Goal: Task Accomplishment & Management: Use online tool/utility

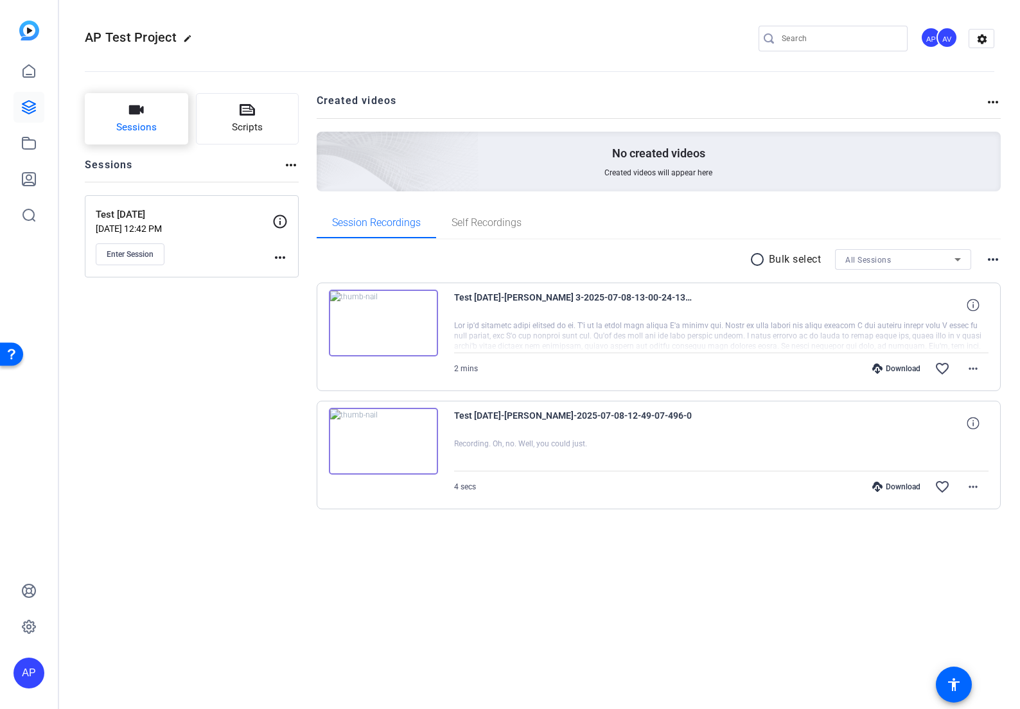
click at [167, 112] on button "Sessions" at bounding box center [136, 118] width 103 height 51
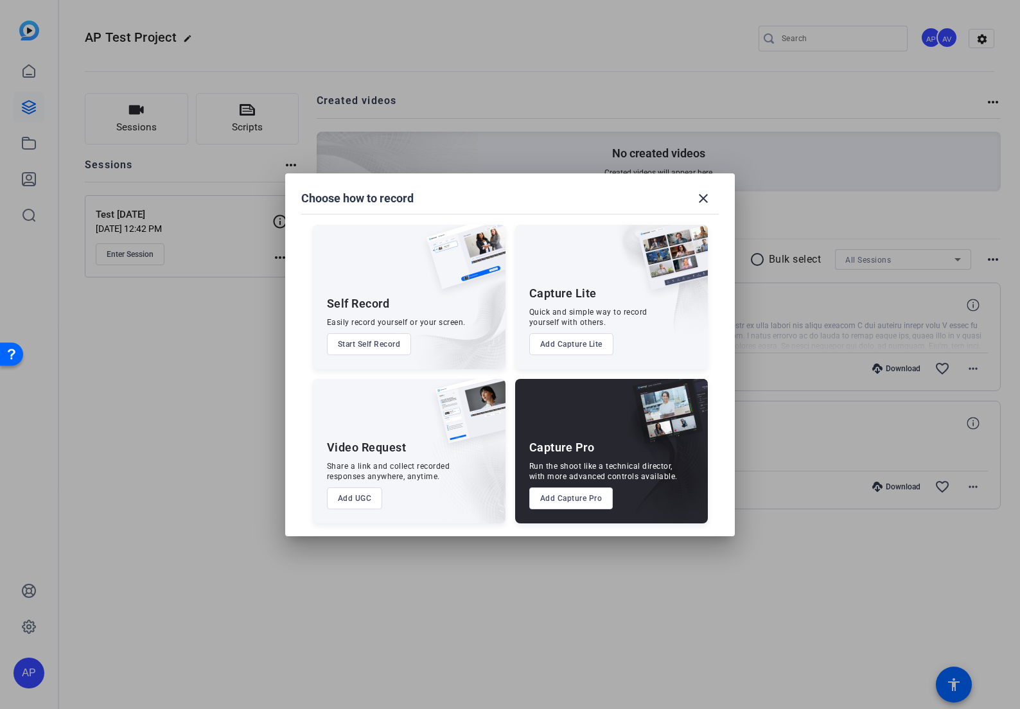
click at [587, 508] on button "Add Capture Pro" at bounding box center [571, 499] width 84 height 22
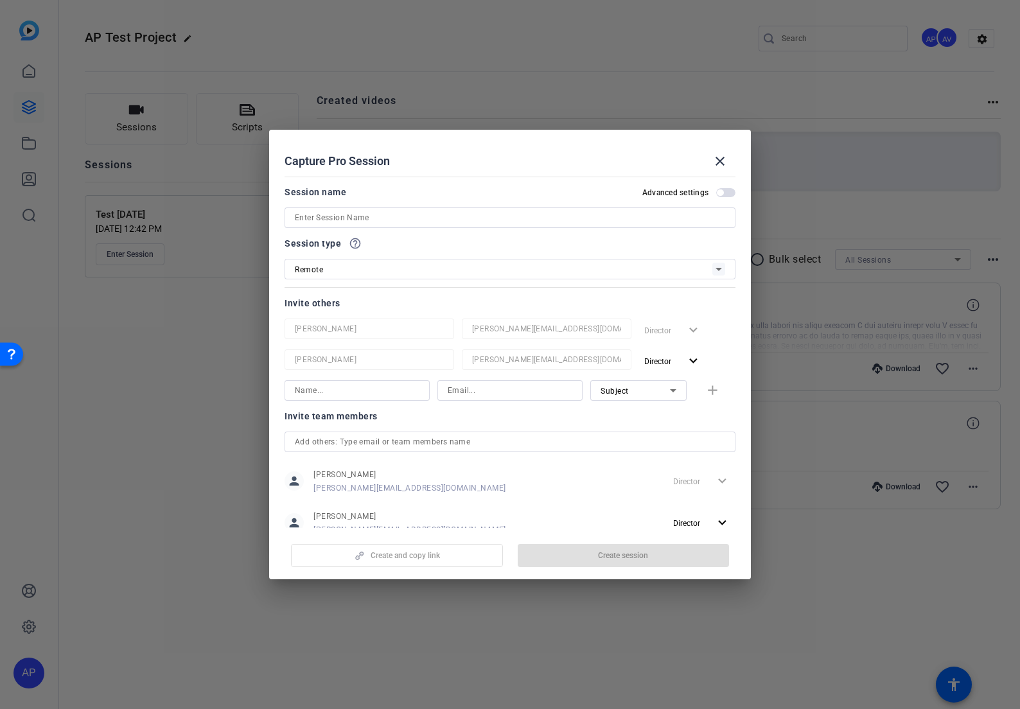
drag, startPoint x: 585, startPoint y: 506, endPoint x: 587, endPoint y: 495, distance: 10.5
click at [585, 505] on div "person Alexandra Pinger alexandra.pinger@sunbit.com Director expand_more person…" at bounding box center [510, 502] width 451 height 74
click at [372, 226] on div at bounding box center [510, 218] width 431 height 21
click at [369, 223] on input at bounding box center [510, 217] width 431 height 15
type input "AP MP Test"
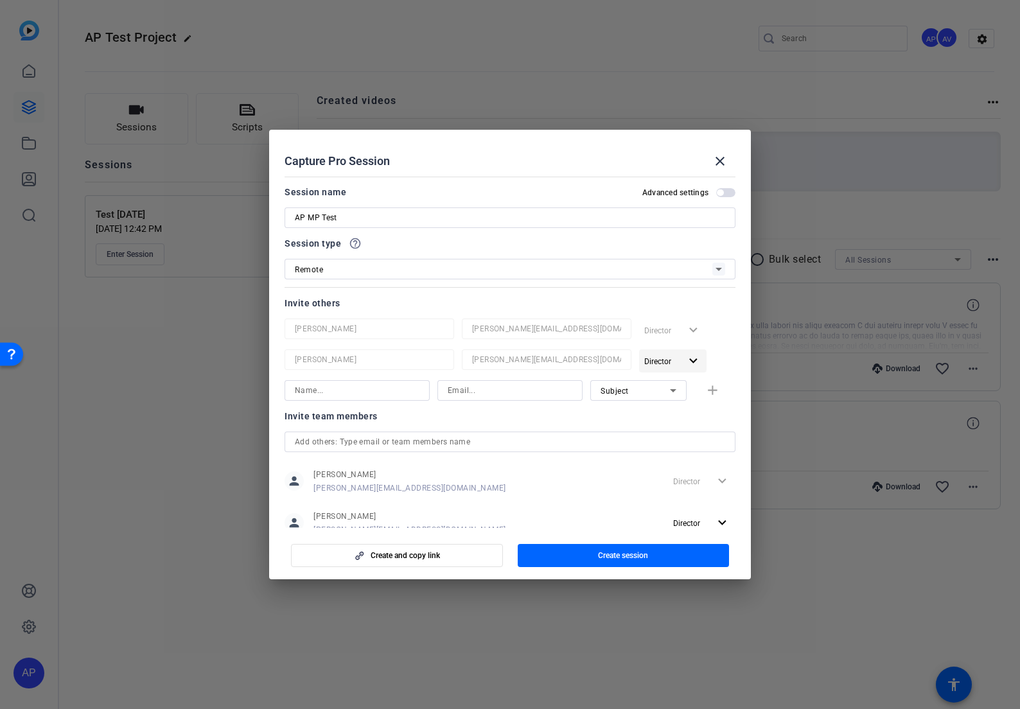
click at [678, 361] on span "Director" at bounding box center [662, 360] width 36 height 15
click at [673, 360] on div at bounding box center [510, 354] width 1020 height 709
click at [318, 391] on input at bounding box center [357, 390] width 125 height 15
type input "martin.padilla@sunbit.com"
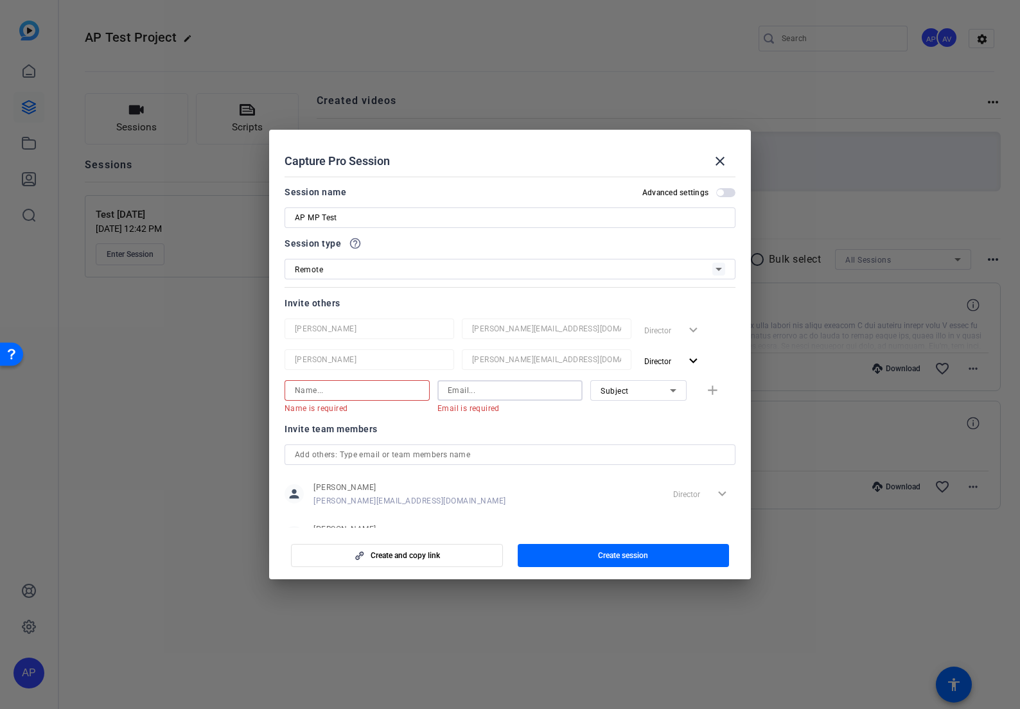
paste input "martin.padilla@sunbit.com"
type input "martin.padilla@sunbit.com"
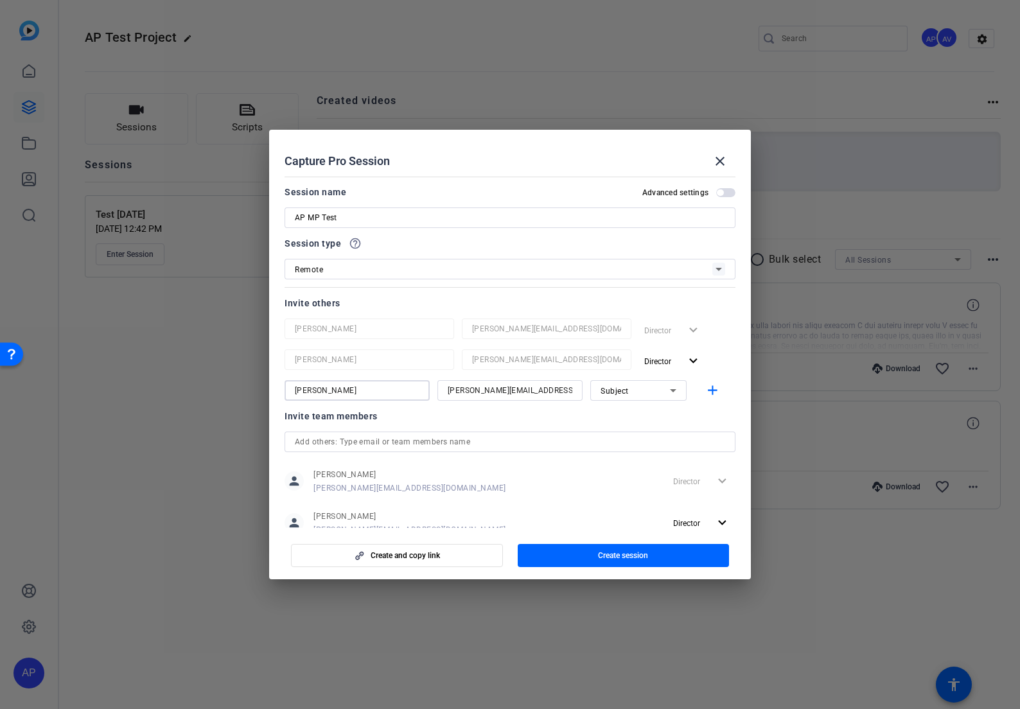
type input "Martín Padilla"
click at [662, 391] on div "Subject" at bounding box center [635, 391] width 69 height 16
click at [666, 391] on div at bounding box center [510, 354] width 1020 height 709
click at [527, 415] on div "Invite team members" at bounding box center [510, 416] width 451 height 15
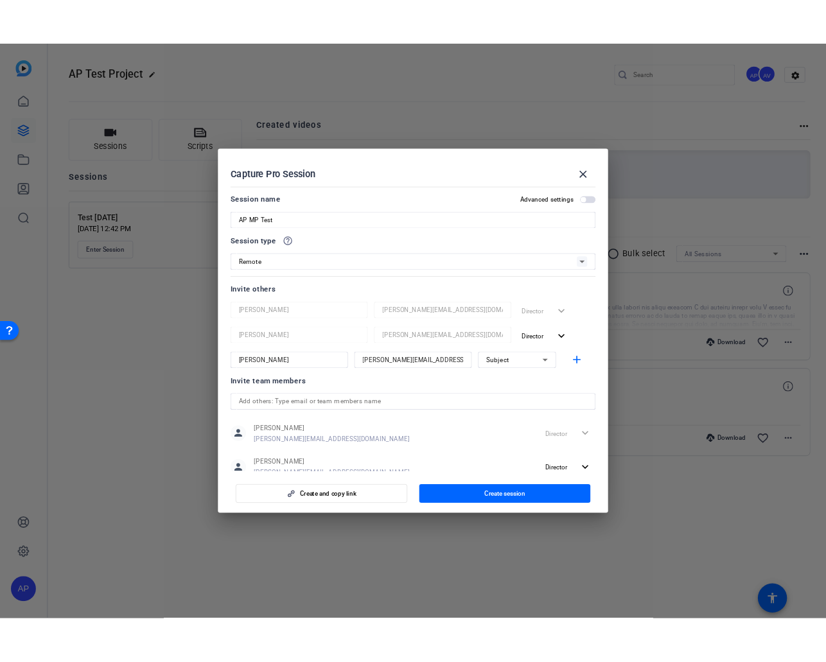
scroll to position [38, 0]
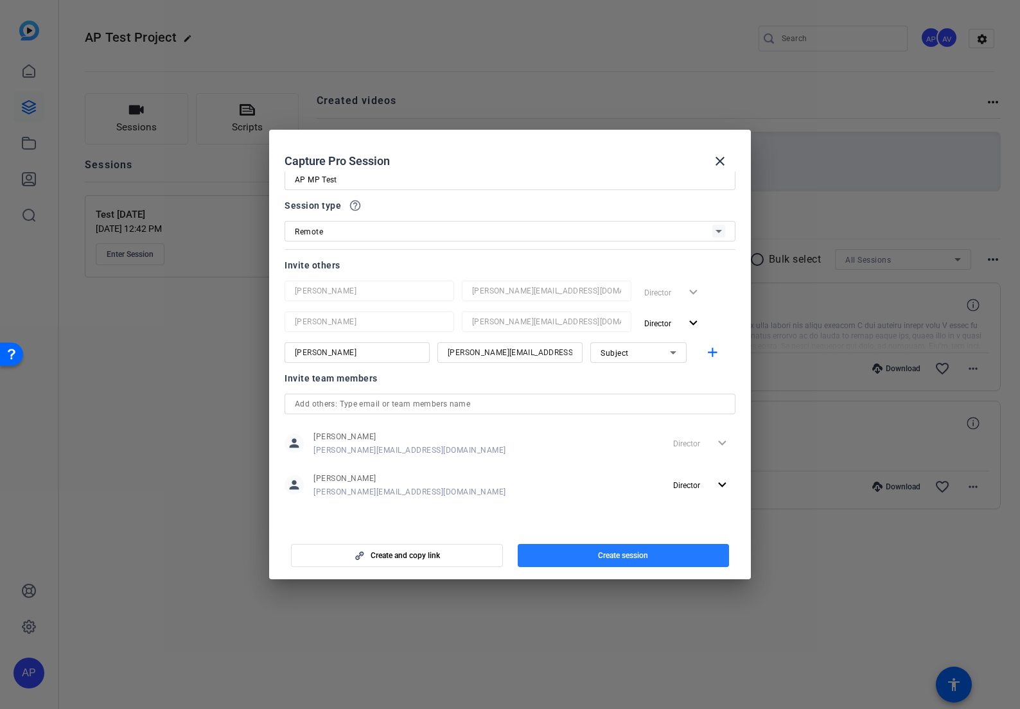
click at [637, 555] on span "Create session" at bounding box center [623, 556] width 50 height 10
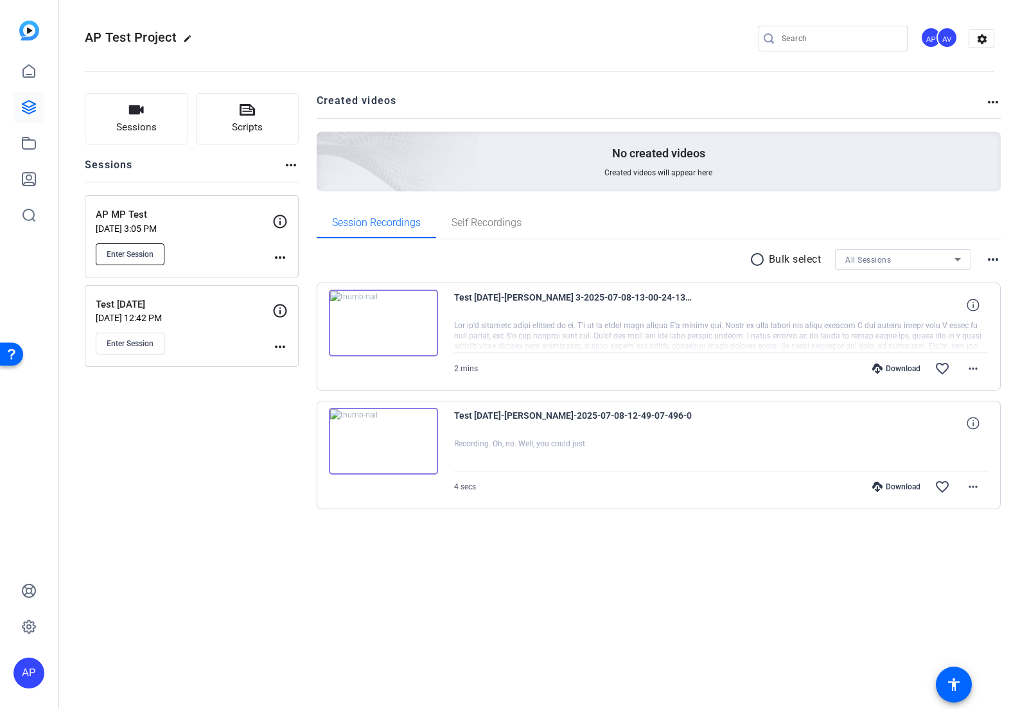
click at [147, 251] on span "Enter Session" at bounding box center [130, 254] width 47 height 10
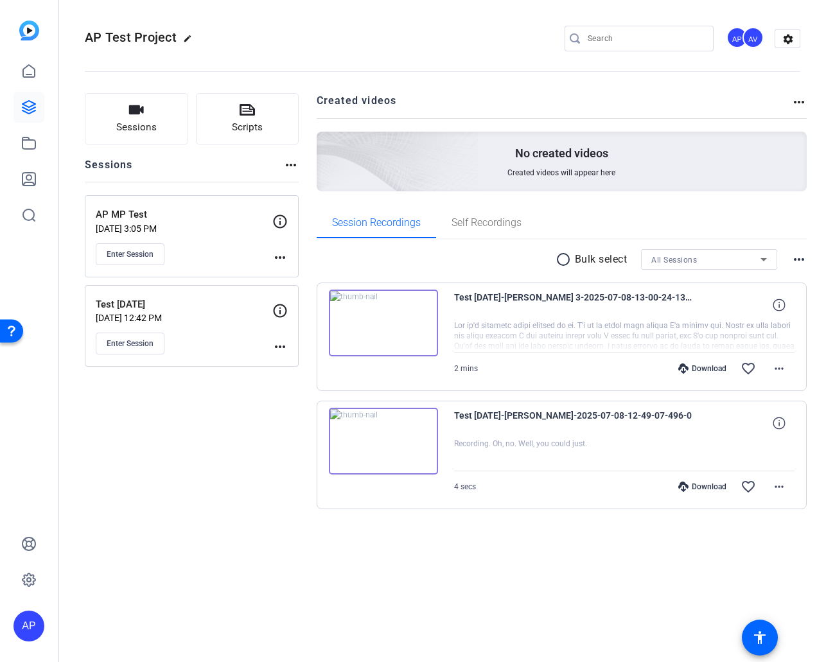
click at [282, 217] on icon at bounding box center [279, 221] width 15 height 15
click at [280, 223] on icon at bounding box center [280, 221] width 13 height 13
click at [280, 258] on mat-icon "more_horiz" at bounding box center [279, 257] width 15 height 15
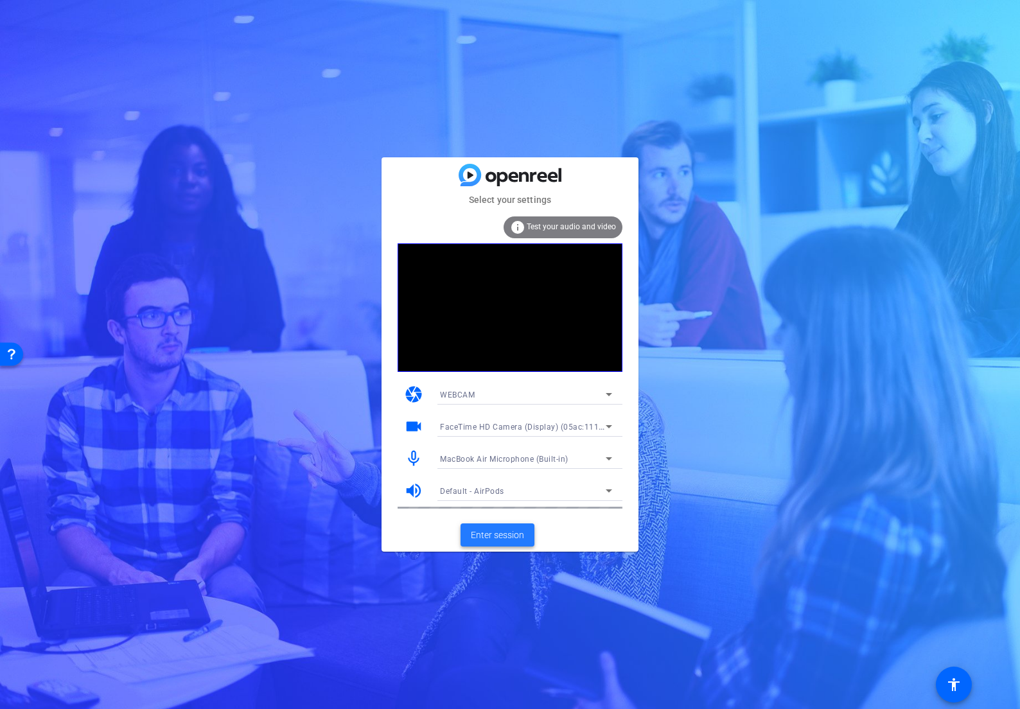
click at [510, 538] on span "Enter session" at bounding box center [497, 535] width 53 height 13
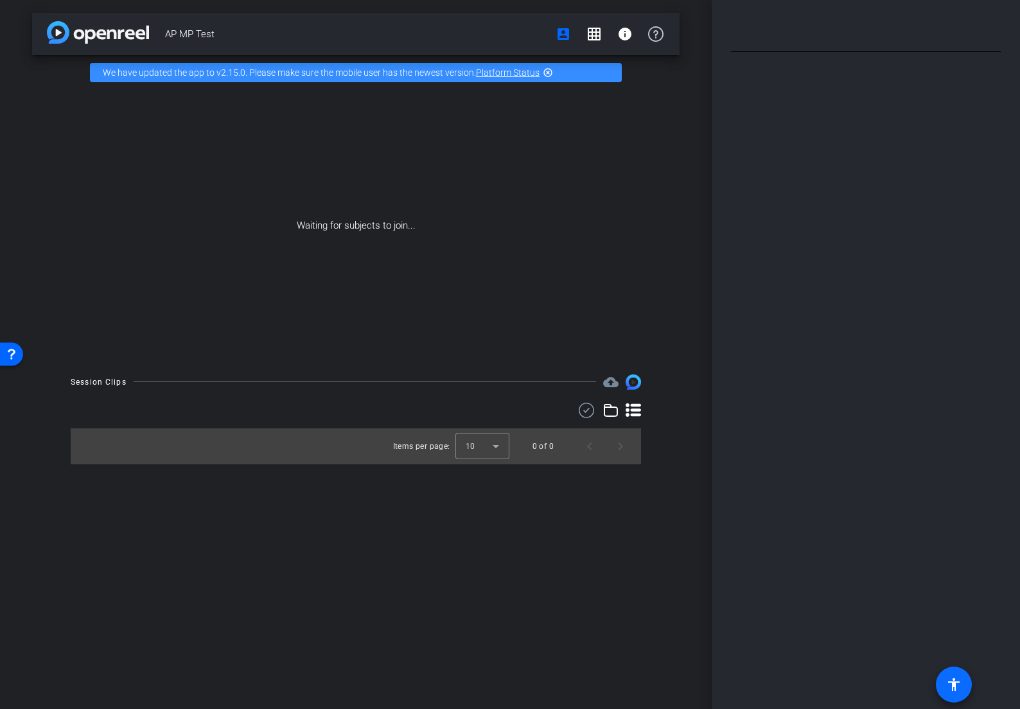
drag, startPoint x: 1016, startPoint y: 698, endPoint x: 948, endPoint y: 676, distance: 71.1
click at [939, 674] on openreel-root "menu arrow_forward_ios keyboard_return Close account_box Regular View grid_on G…" at bounding box center [510, 354] width 1020 height 709
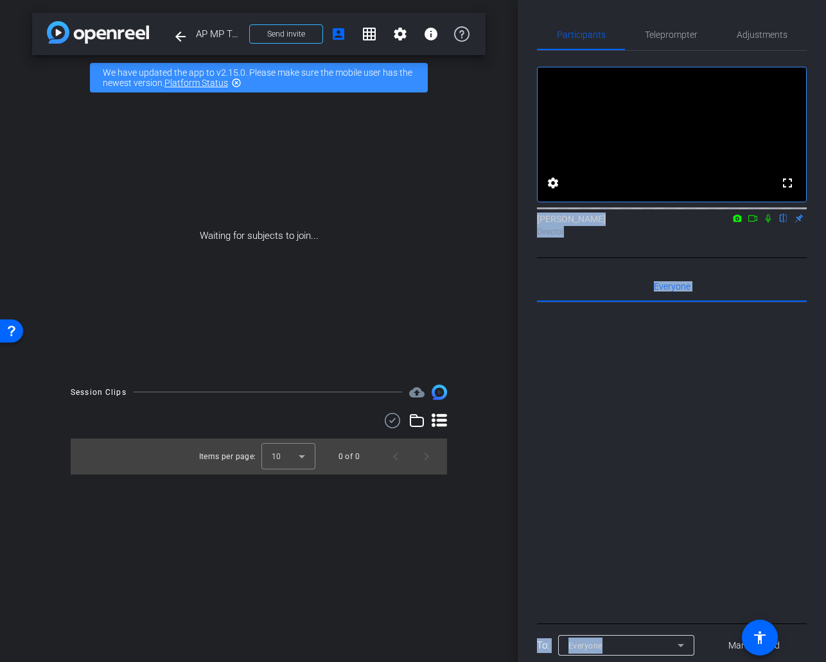
click at [565, 238] on div "Director" at bounding box center [672, 232] width 270 height 12
click at [283, 33] on span "Send invite" at bounding box center [286, 34] width 38 height 10
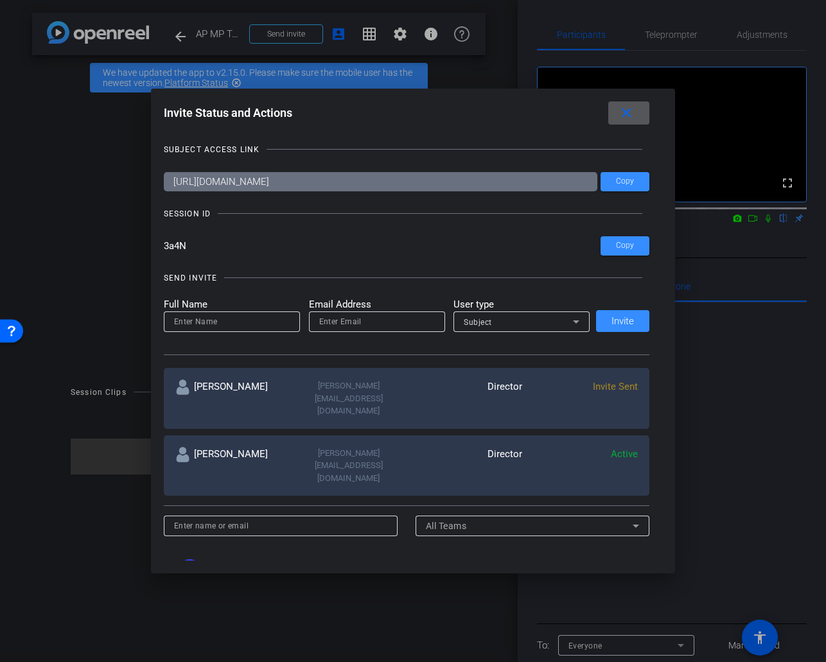
click at [213, 315] on input at bounding box center [232, 321] width 116 height 15
type input "Martín Padill"
type input "a"
type input "martin.padilla@sunbit.com"
click at [630, 318] on span "Invite" at bounding box center [623, 322] width 22 height 10
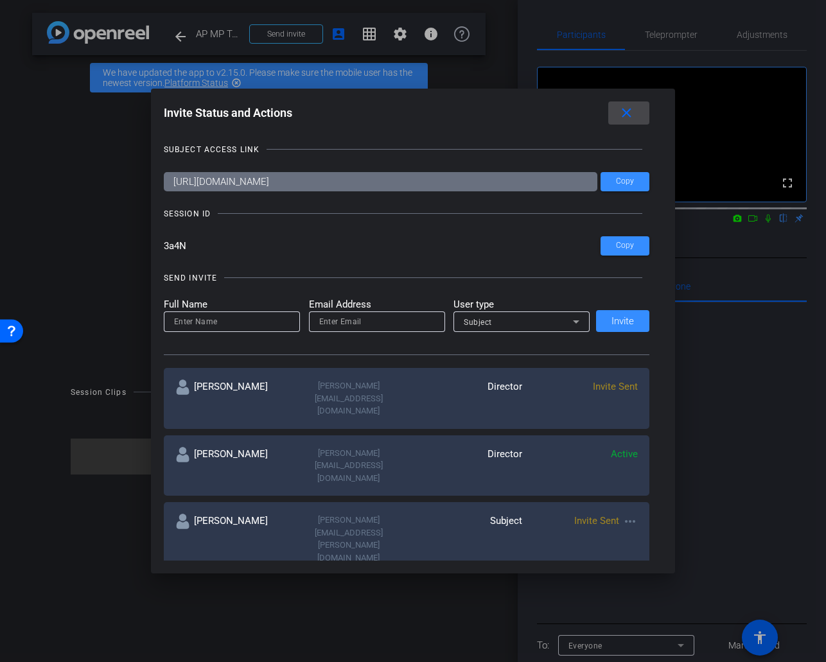
click at [630, 112] on mat-icon "close" at bounding box center [627, 113] width 16 height 16
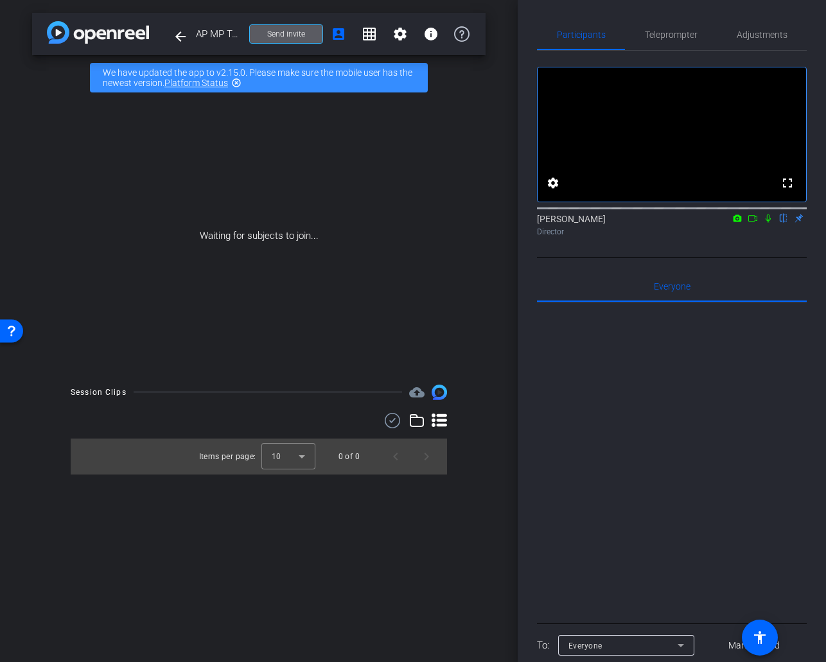
click at [237, 82] on mat-icon "highlight_off" at bounding box center [236, 83] width 10 height 10
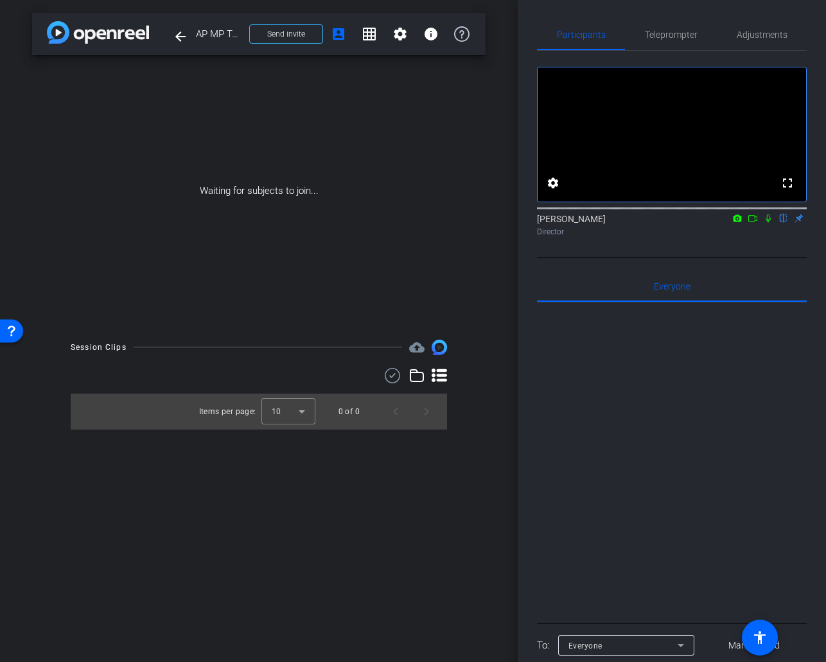
click at [755, 223] on icon at bounding box center [753, 218] width 10 height 9
click at [770, 223] on icon at bounding box center [768, 218] width 10 height 9
click at [783, 224] on mat-icon "flip" at bounding box center [783, 218] width 15 height 12
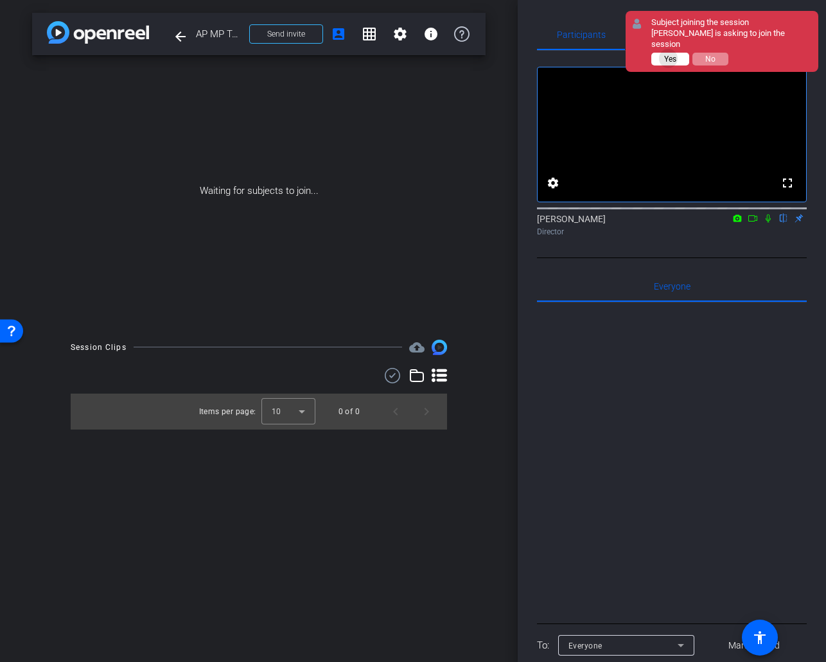
click at [669, 55] on span "Yes" at bounding box center [670, 59] width 12 height 9
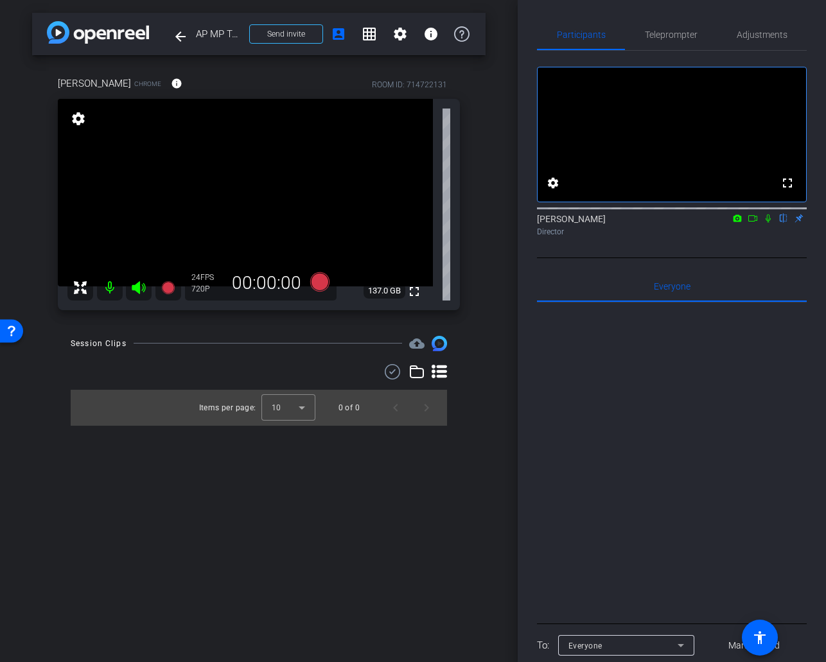
click at [111, 289] on mat-icon at bounding box center [110, 288] width 26 height 26
click at [134, 290] on icon at bounding box center [138, 287] width 13 height 13
click at [138, 290] on icon at bounding box center [138, 287] width 13 height 13
click at [137, 285] on icon at bounding box center [138, 287] width 13 height 13
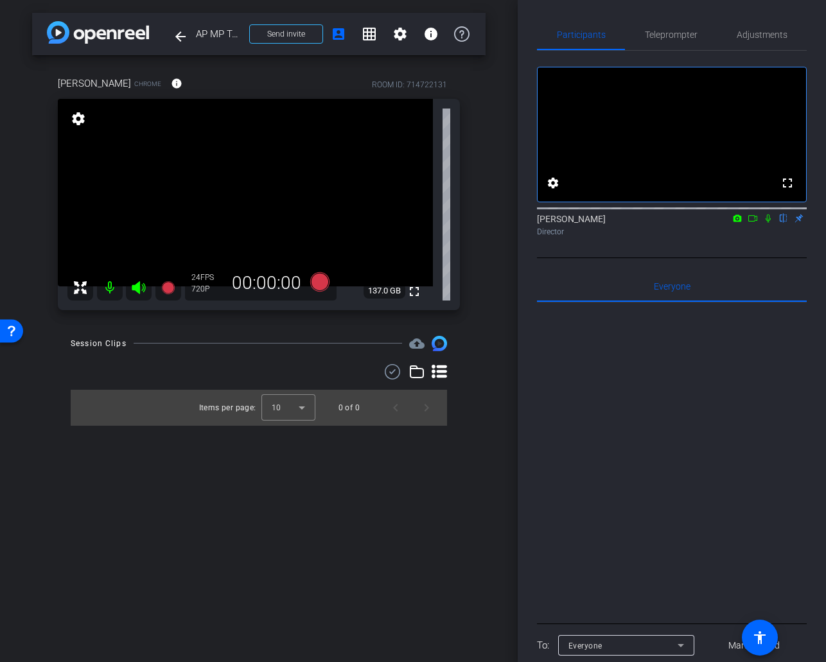
click at [136, 283] on icon at bounding box center [138, 287] width 15 height 15
click at [135, 290] on icon at bounding box center [138, 287] width 13 height 13
click at [765, 223] on icon at bounding box center [768, 218] width 10 height 9
click at [403, 34] on mat-icon "settings" at bounding box center [400, 33] width 15 height 15
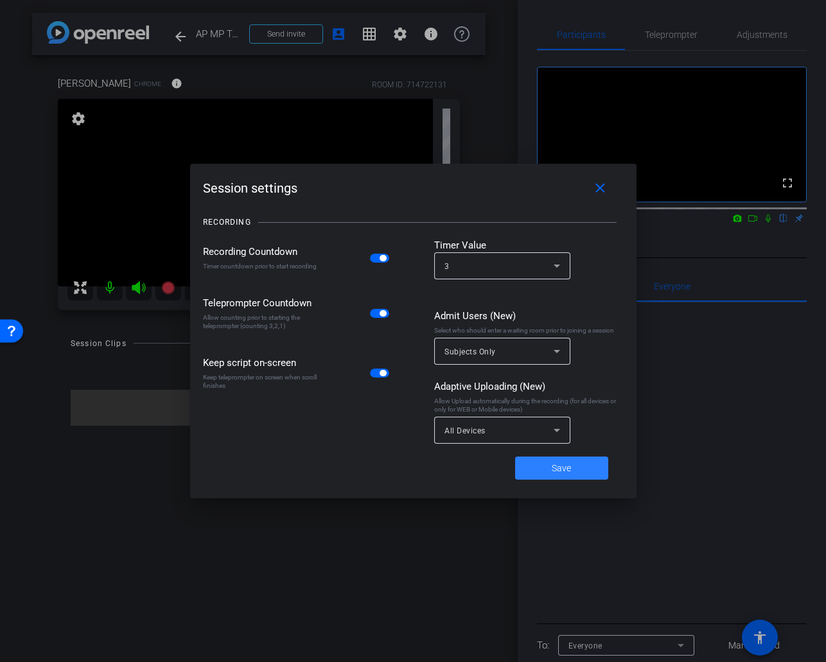
click at [555, 466] on span "Save" at bounding box center [561, 468] width 19 height 13
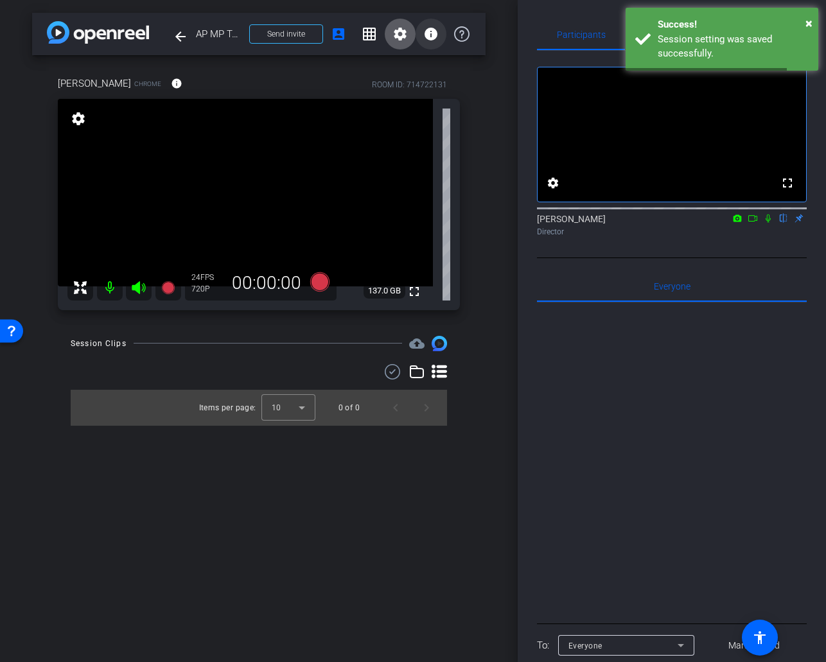
click at [438, 35] on mat-icon "info" at bounding box center [430, 33] width 15 height 15
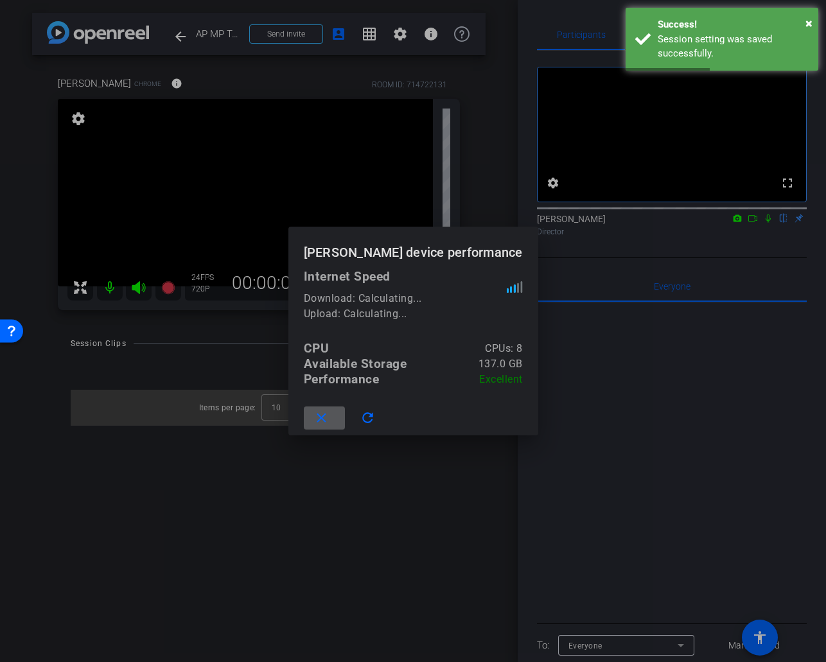
click at [317, 409] on span at bounding box center [324, 418] width 41 height 31
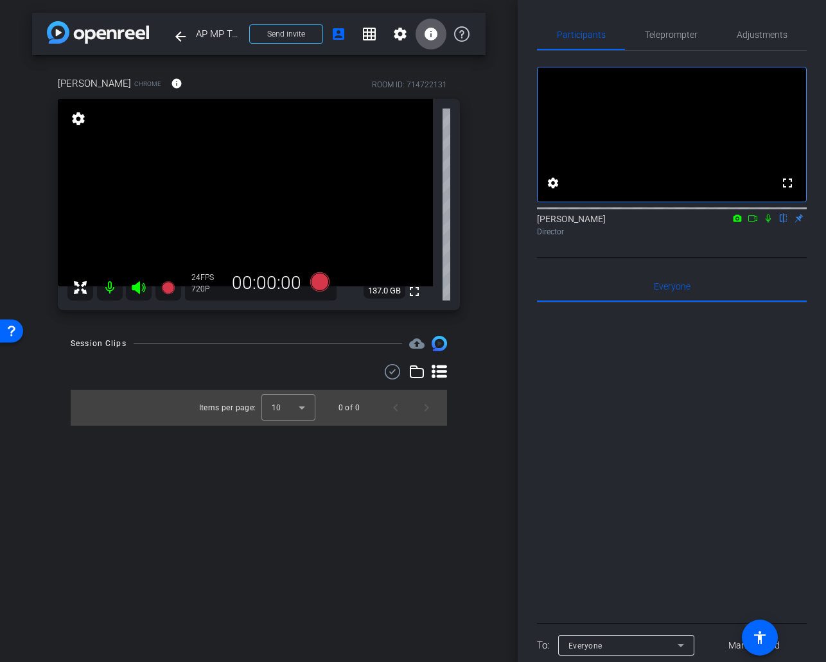
click at [739, 223] on icon at bounding box center [738, 218] width 10 height 9
click at [755, 236] on div at bounding box center [413, 331] width 826 height 662
click at [785, 224] on mat-icon "flip" at bounding box center [783, 218] width 15 height 12
click at [766, 223] on icon at bounding box center [768, 218] width 10 height 9
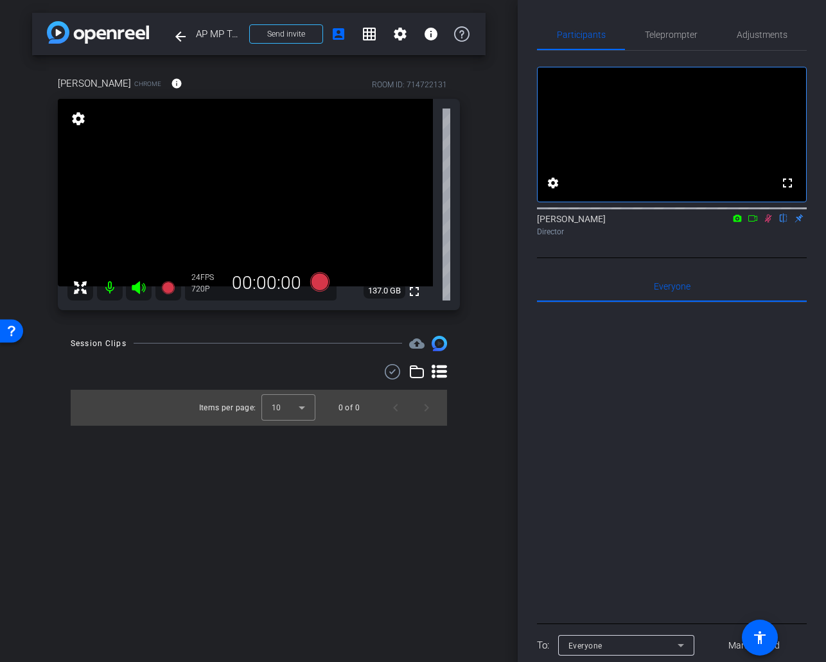
click at [766, 223] on icon at bounding box center [768, 218] width 10 height 9
click at [554, 191] on mat-icon "settings" at bounding box center [553, 182] width 15 height 15
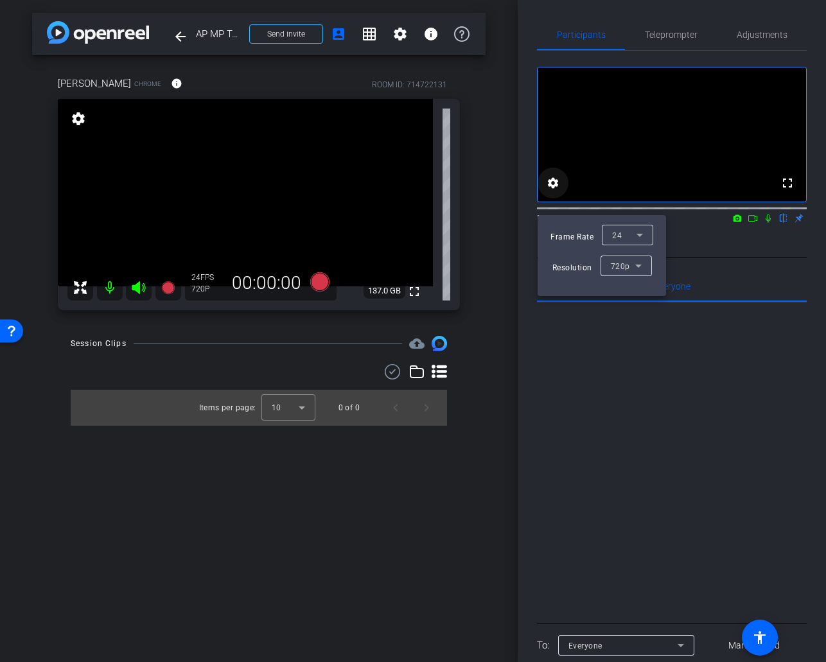
click at [554, 202] on div at bounding box center [413, 331] width 826 height 662
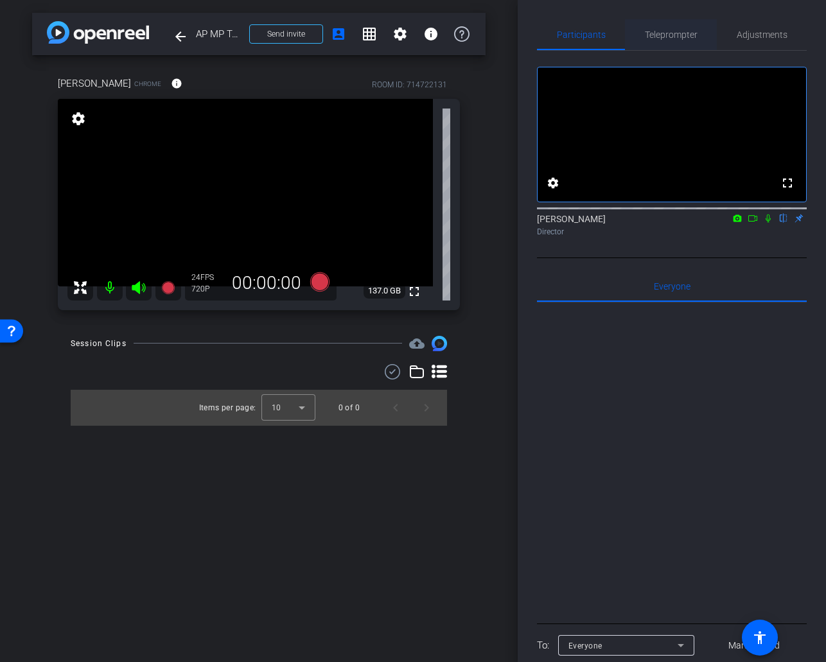
click at [679, 37] on span "Teleprompter" at bounding box center [671, 34] width 53 height 9
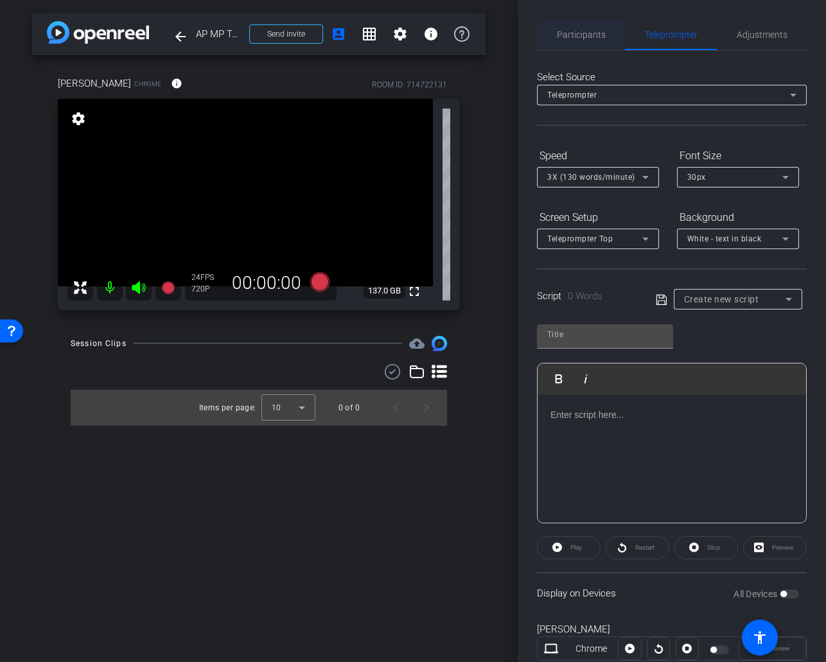
click at [582, 36] on span "Participants" at bounding box center [581, 34] width 49 height 9
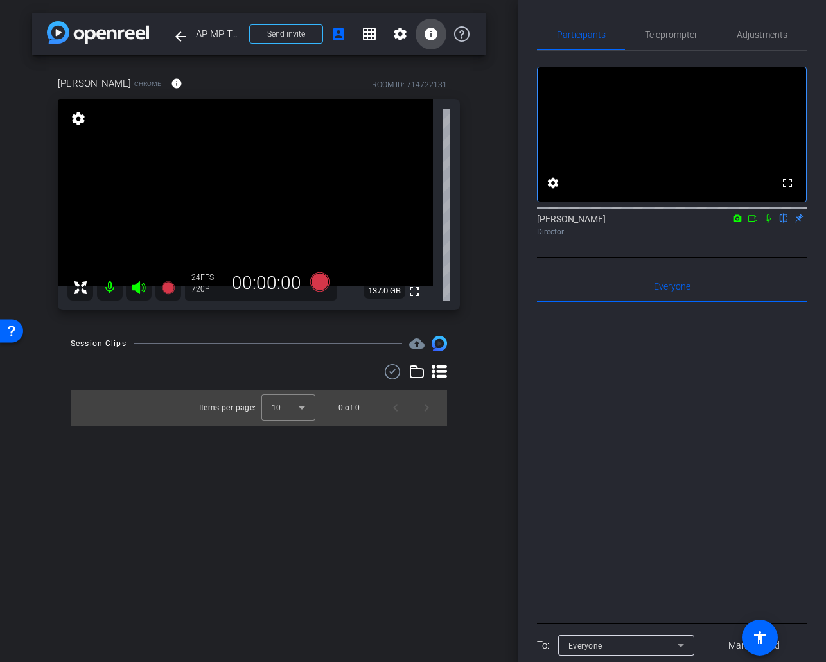
click at [431, 31] on mat-icon "info" at bounding box center [430, 33] width 15 height 15
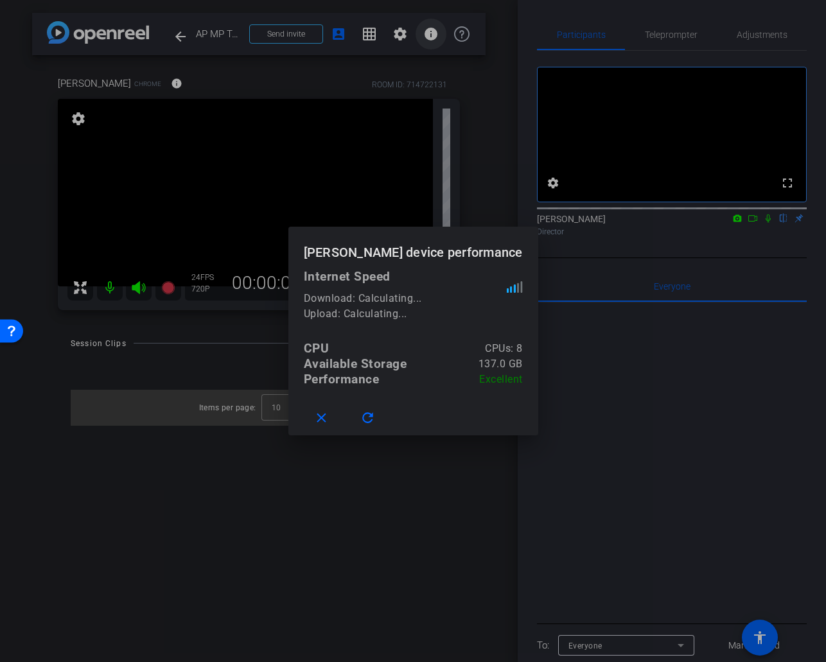
click at [431, 31] on div at bounding box center [413, 331] width 826 height 662
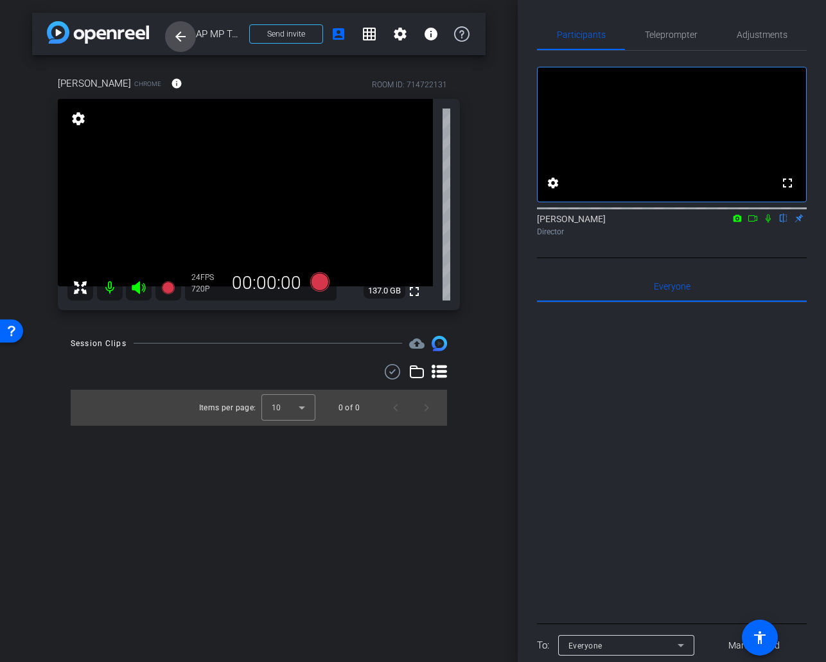
click at [177, 35] on mat-icon "arrow_back" at bounding box center [180, 36] width 15 height 15
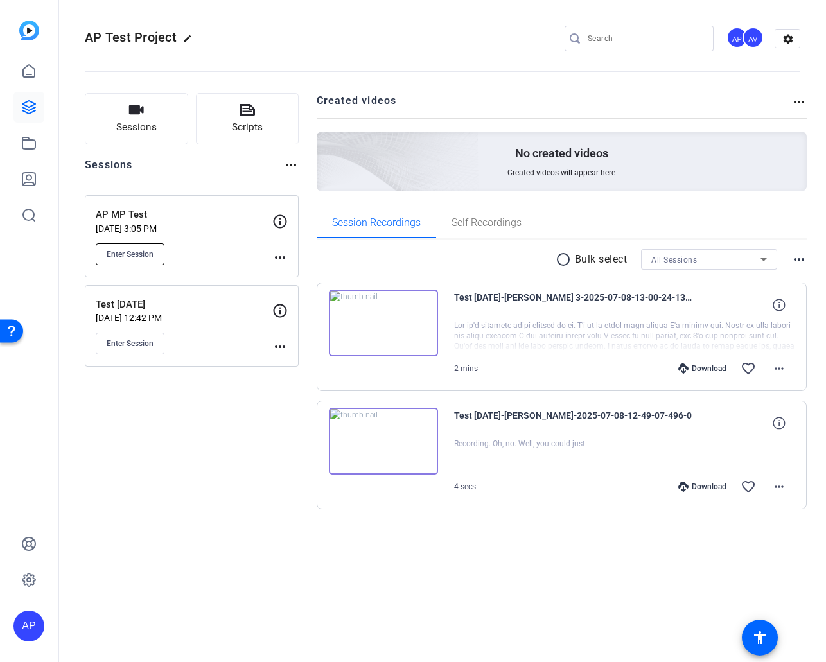
click at [138, 256] on span "Enter Session" at bounding box center [130, 254] width 47 height 10
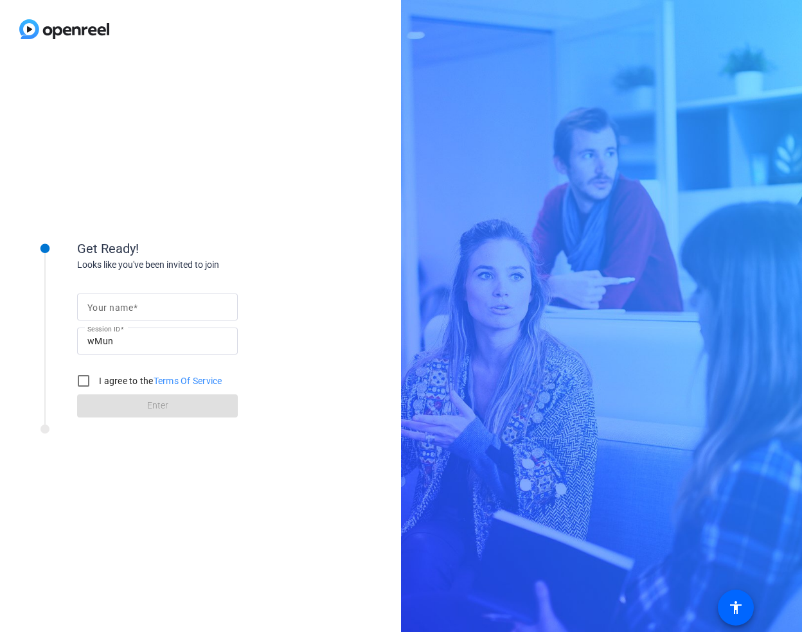
click at [147, 306] on input "Your name" at bounding box center [157, 306] width 140 height 15
type input "[PERSON_NAME]"
click at [87, 378] on input "I agree to the Terms Of Service" at bounding box center [84, 381] width 26 height 26
checkbox input "true"
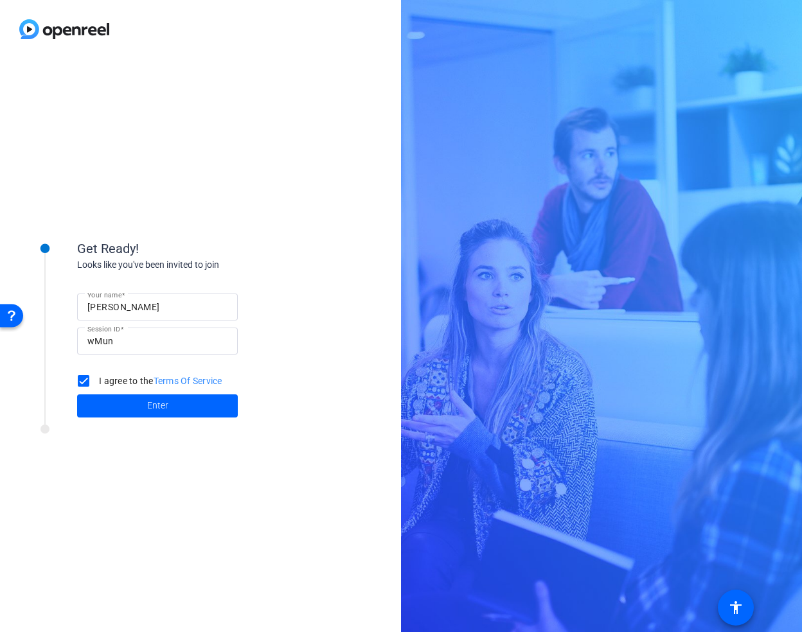
click at [118, 305] on input "Alex Test" at bounding box center [157, 306] width 140 height 15
type input "Alex"
click at [179, 405] on span at bounding box center [157, 406] width 161 height 31
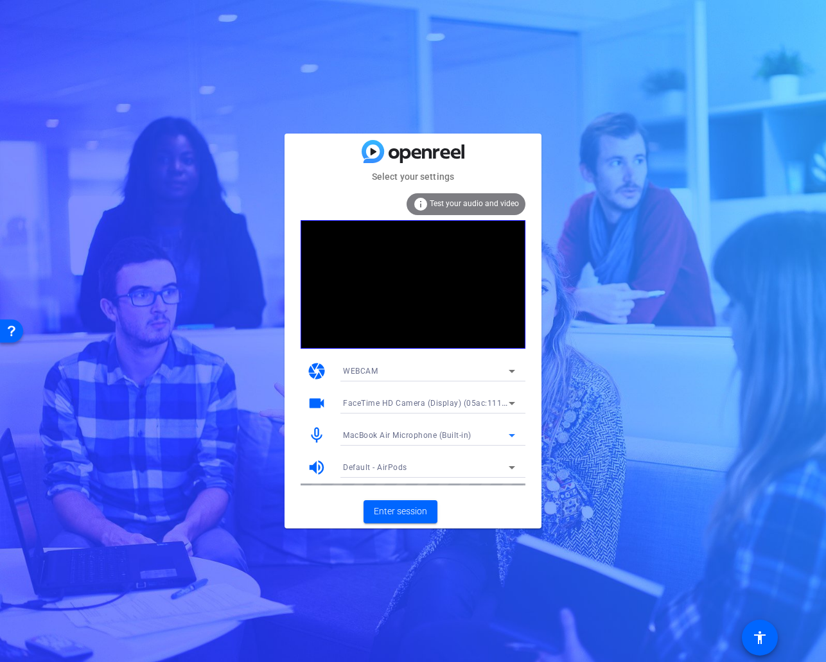
click at [492, 438] on div "MacBook Air Microphone (Built-in)" at bounding box center [426, 435] width 166 height 16
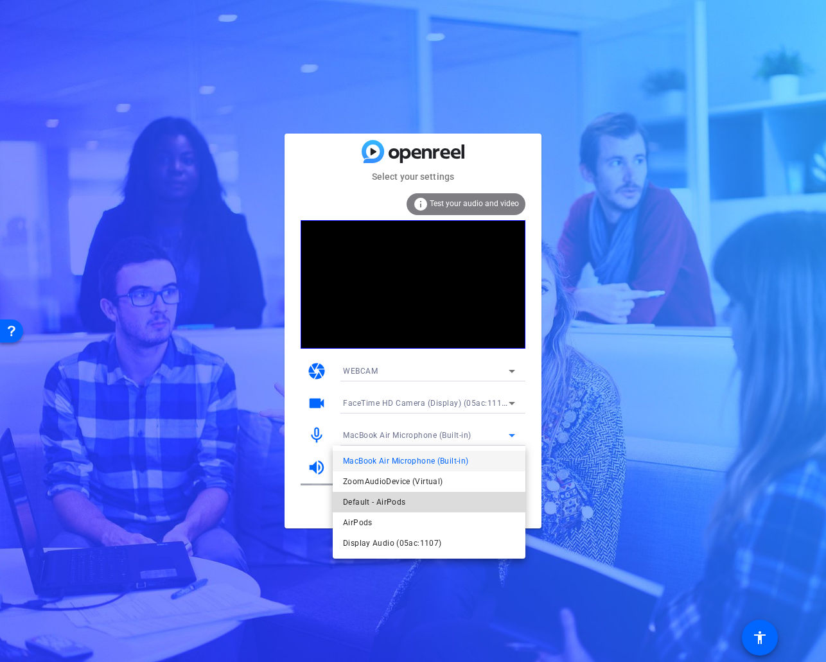
click at [413, 508] on mat-option "Default - AirPods" at bounding box center [429, 502] width 193 height 21
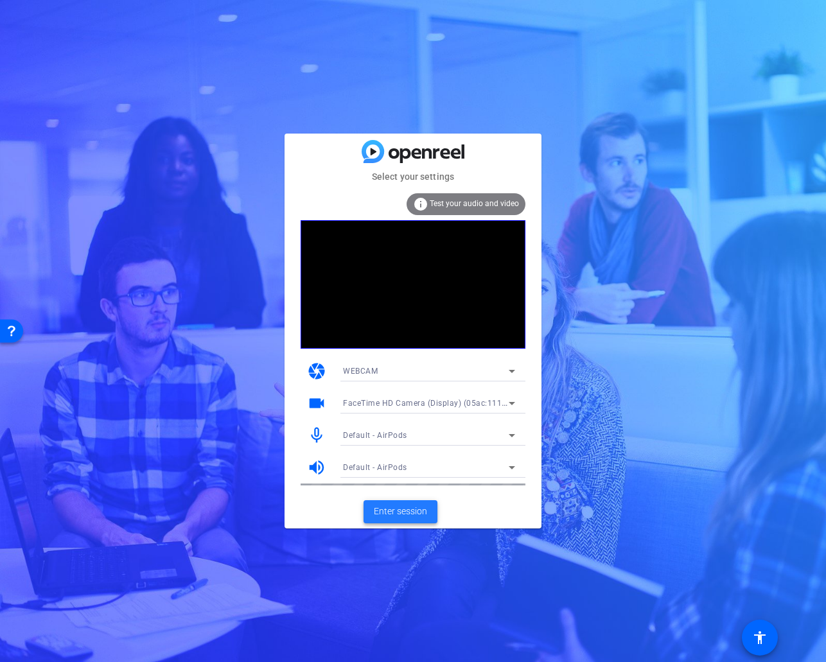
click at [407, 515] on span "Enter session" at bounding box center [400, 511] width 53 height 13
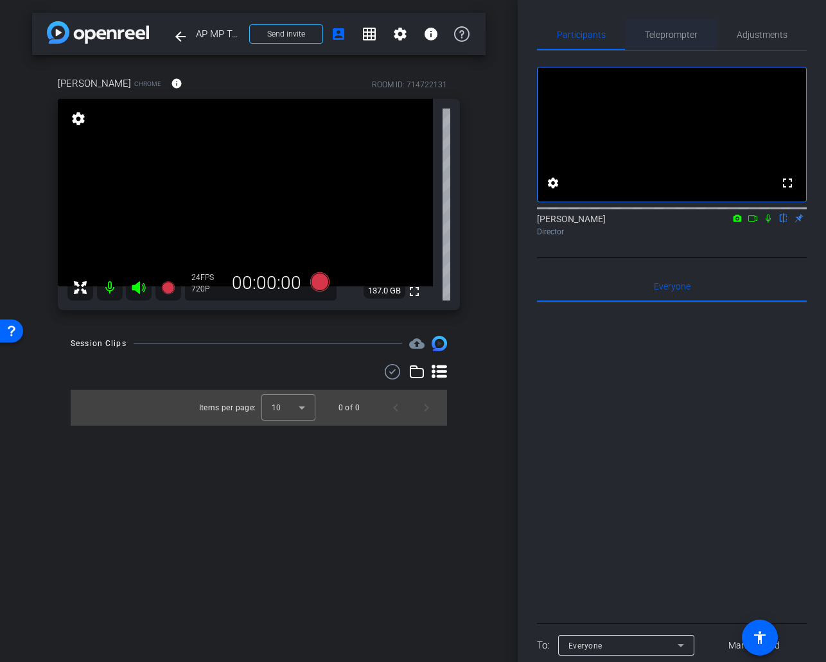
click at [677, 33] on span "Teleprompter" at bounding box center [671, 34] width 53 height 9
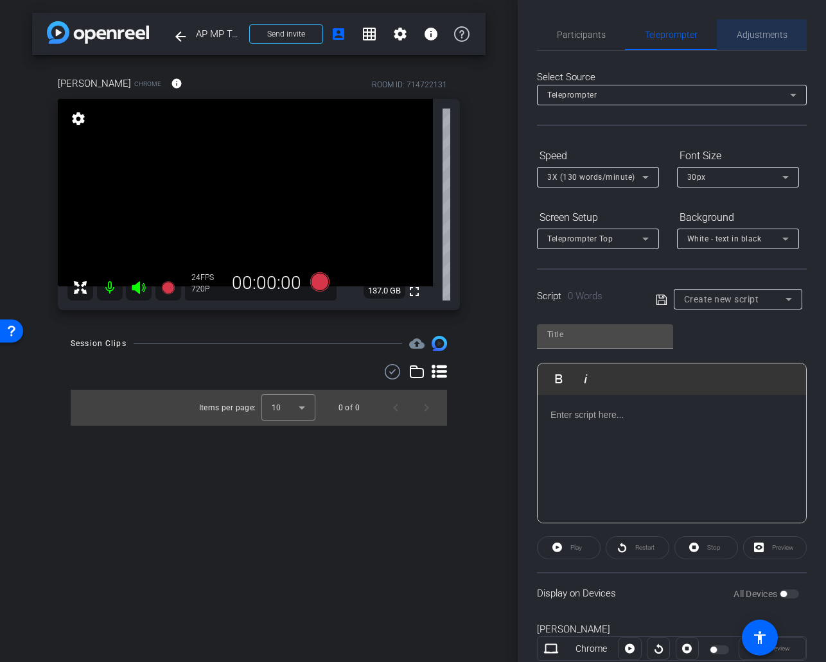
click at [767, 36] on span "Adjustments" at bounding box center [762, 34] width 51 height 9
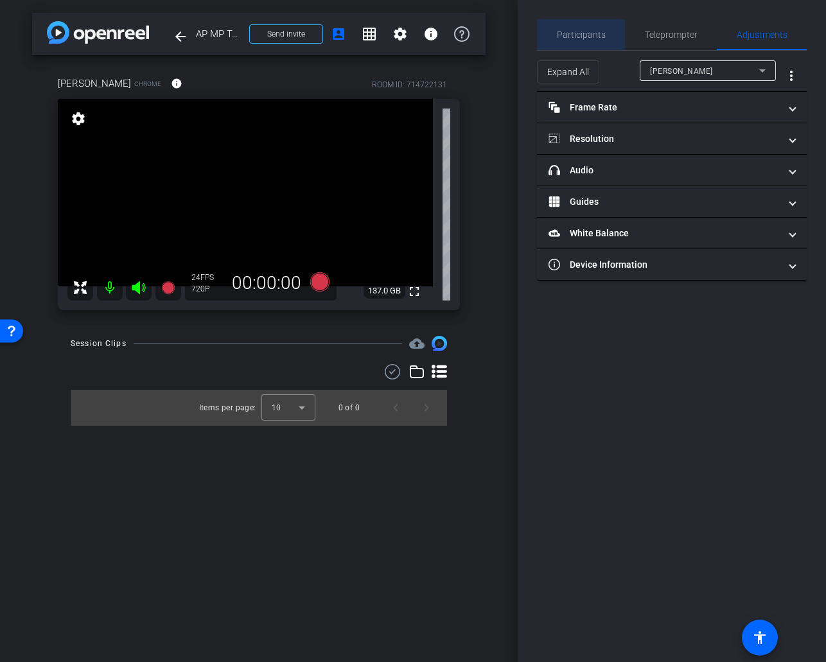
click at [584, 35] on span "Participants" at bounding box center [581, 34] width 49 height 9
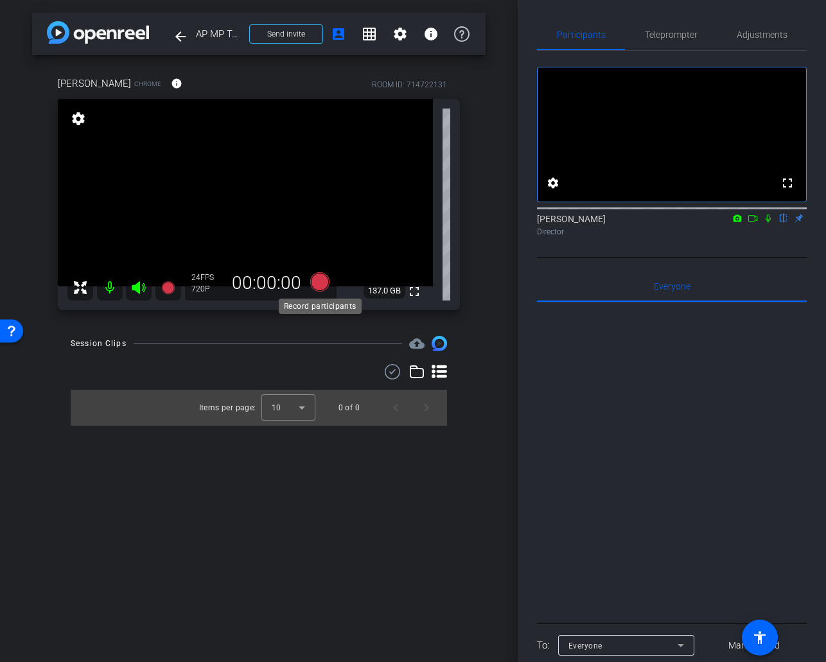
click at [321, 282] on icon at bounding box center [319, 281] width 19 height 19
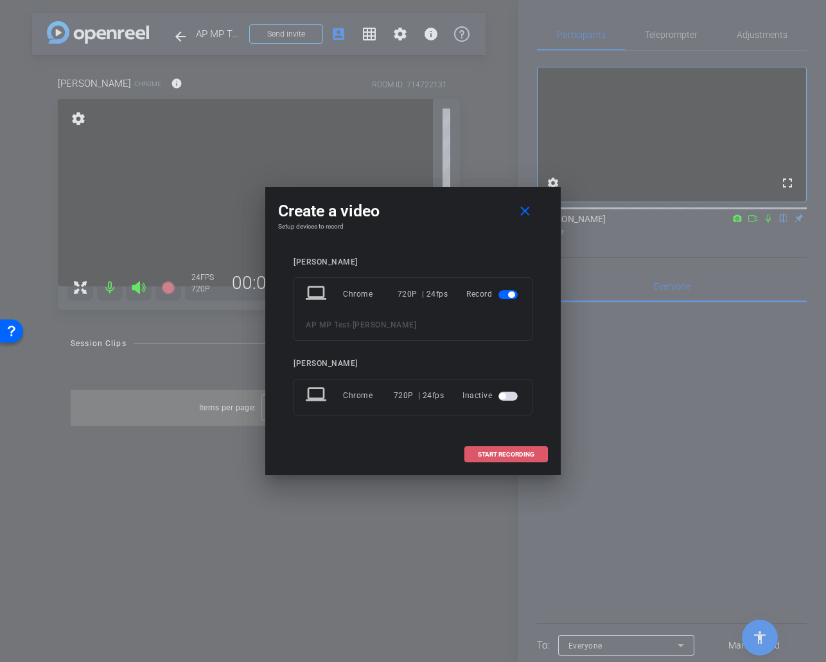
click at [506, 459] on span at bounding box center [506, 455] width 82 height 31
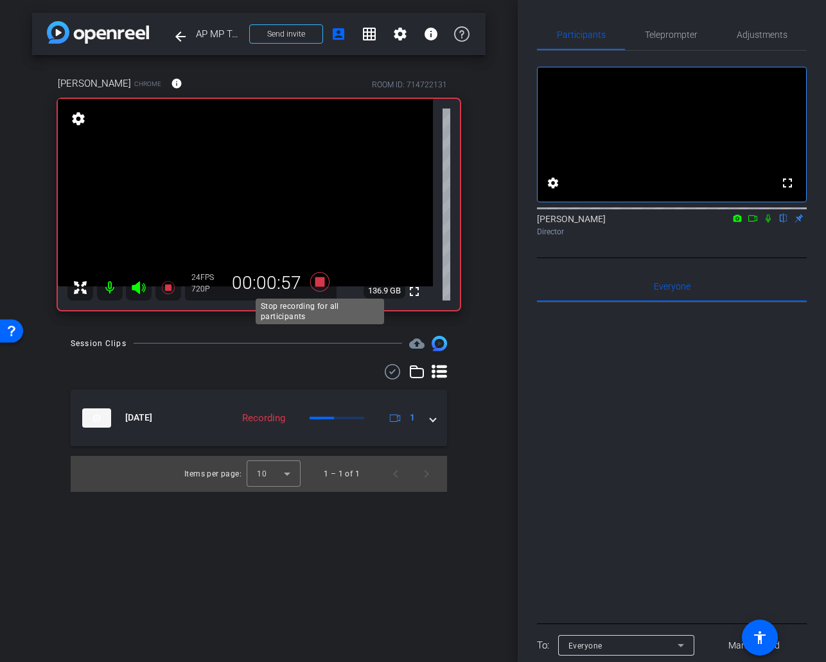
click at [322, 283] on icon at bounding box center [319, 281] width 19 height 19
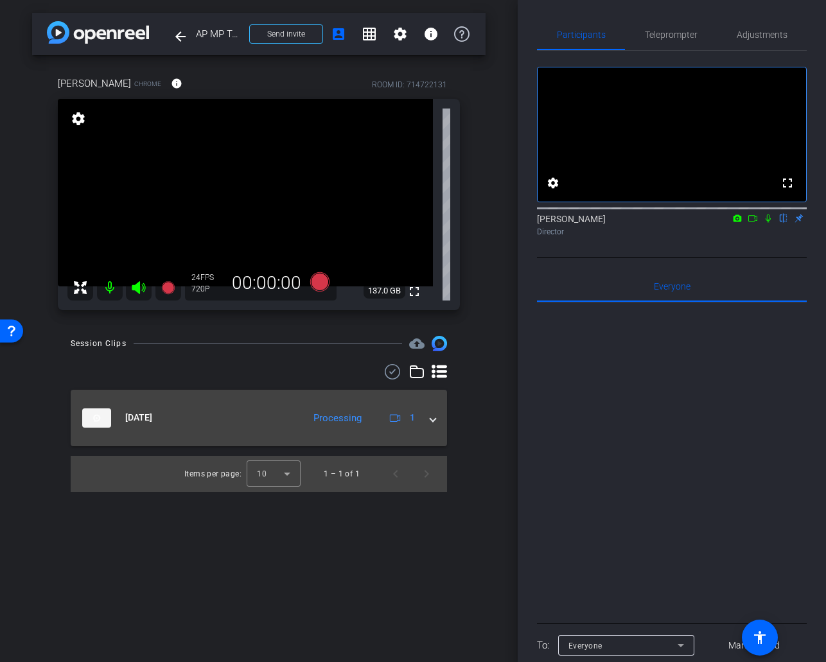
click at [432, 423] on span at bounding box center [433, 417] width 5 height 13
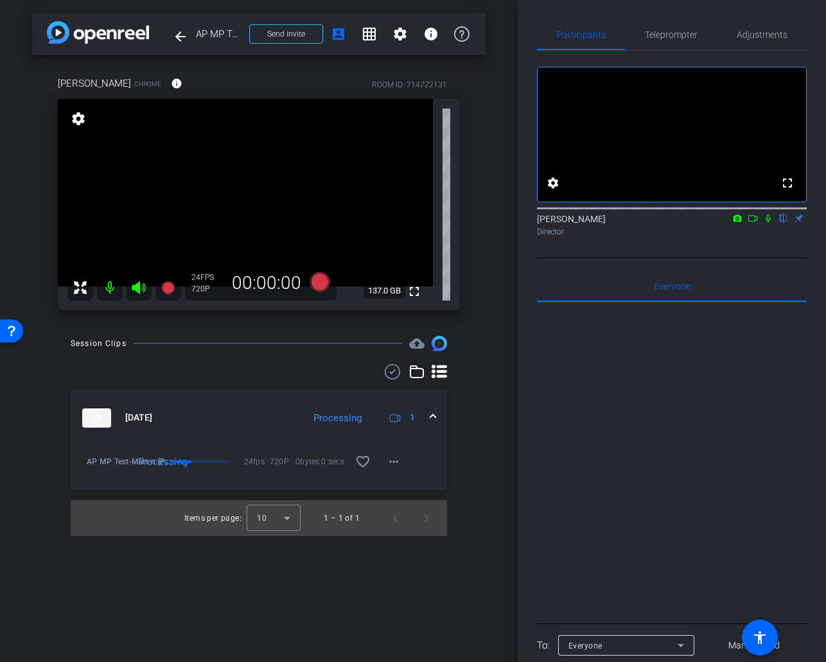
click at [441, 413] on mat-expansion-panel-header "Sep 12, 2025 Processing 1" at bounding box center [259, 418] width 377 height 57
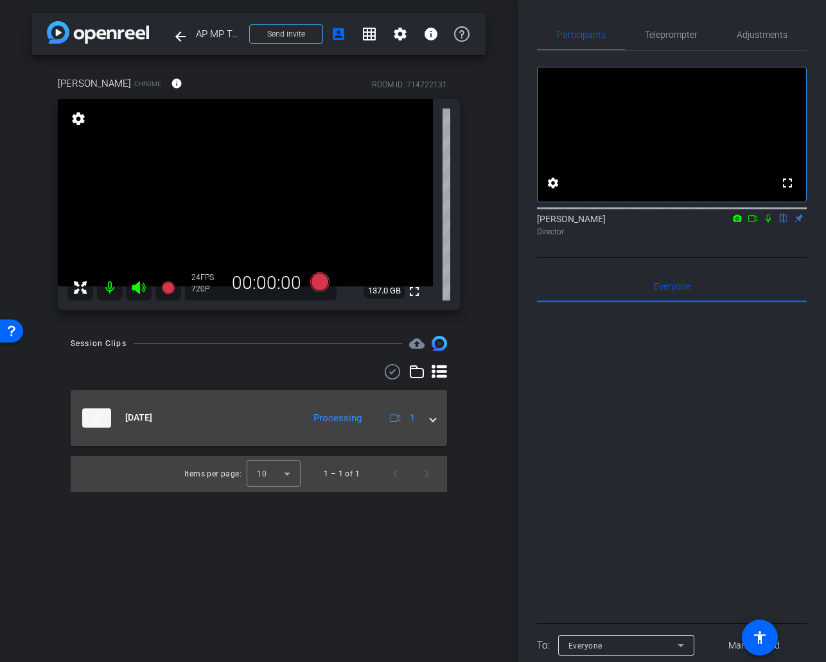
click at [438, 414] on mat-expansion-panel-header "Sep 12, 2025 Processing 1" at bounding box center [259, 418] width 377 height 57
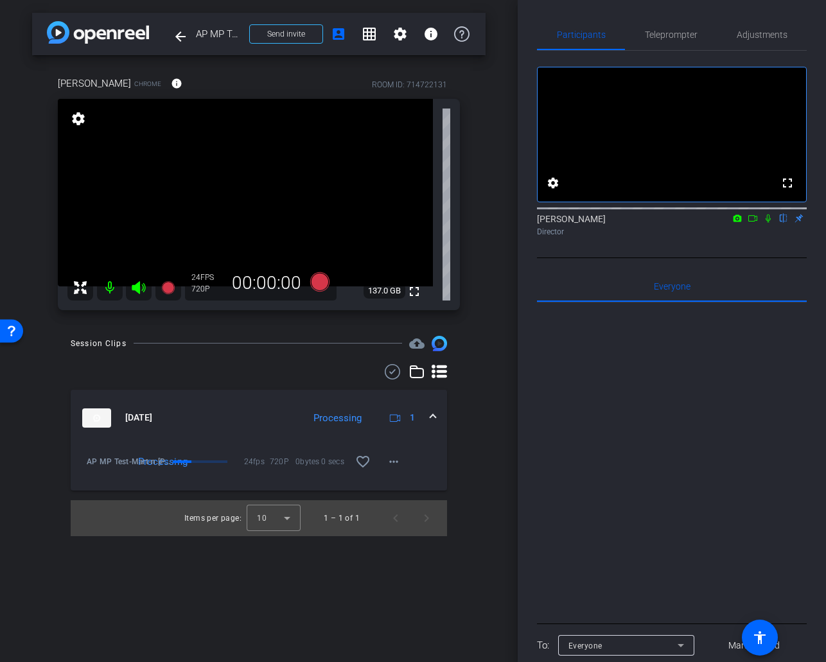
click at [438, 414] on mat-expansion-panel-header "Sep 12, 2025 Processing 1" at bounding box center [259, 418] width 377 height 57
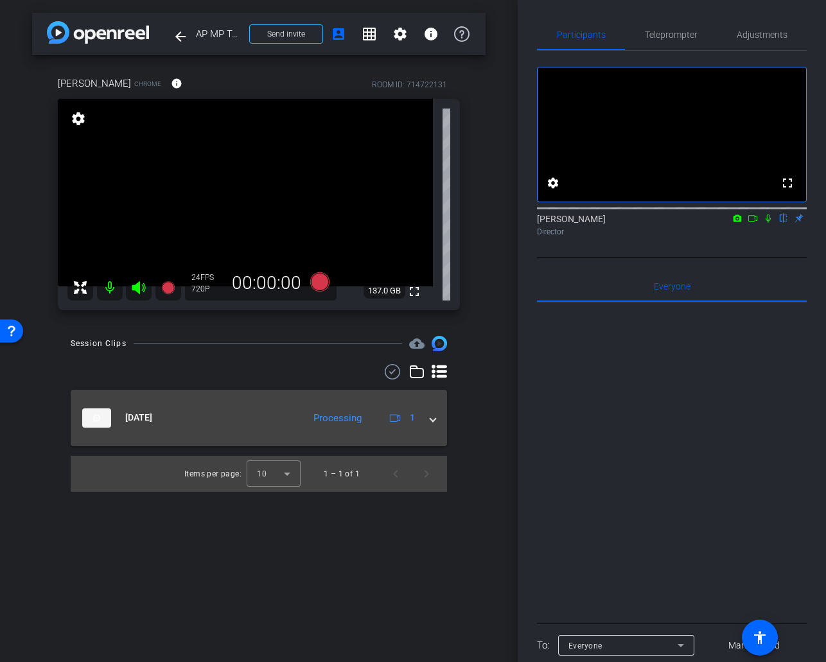
click at [432, 420] on span at bounding box center [433, 417] width 5 height 13
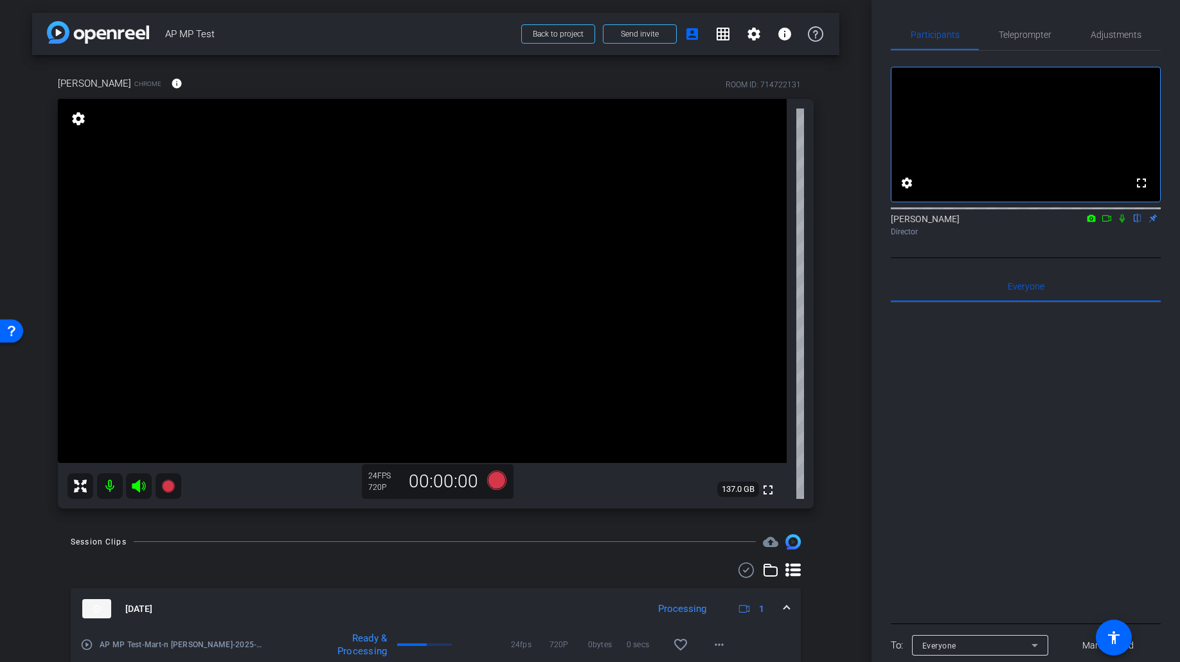
scroll to position [57, 0]
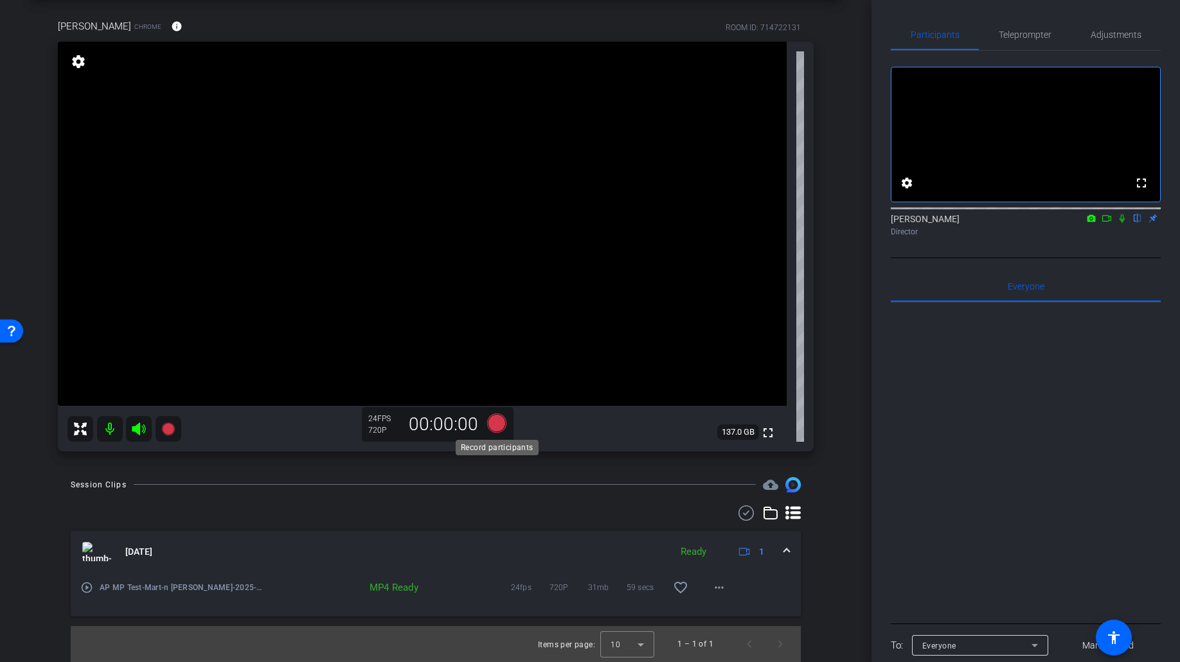
click at [491, 427] on icon at bounding box center [496, 423] width 19 height 19
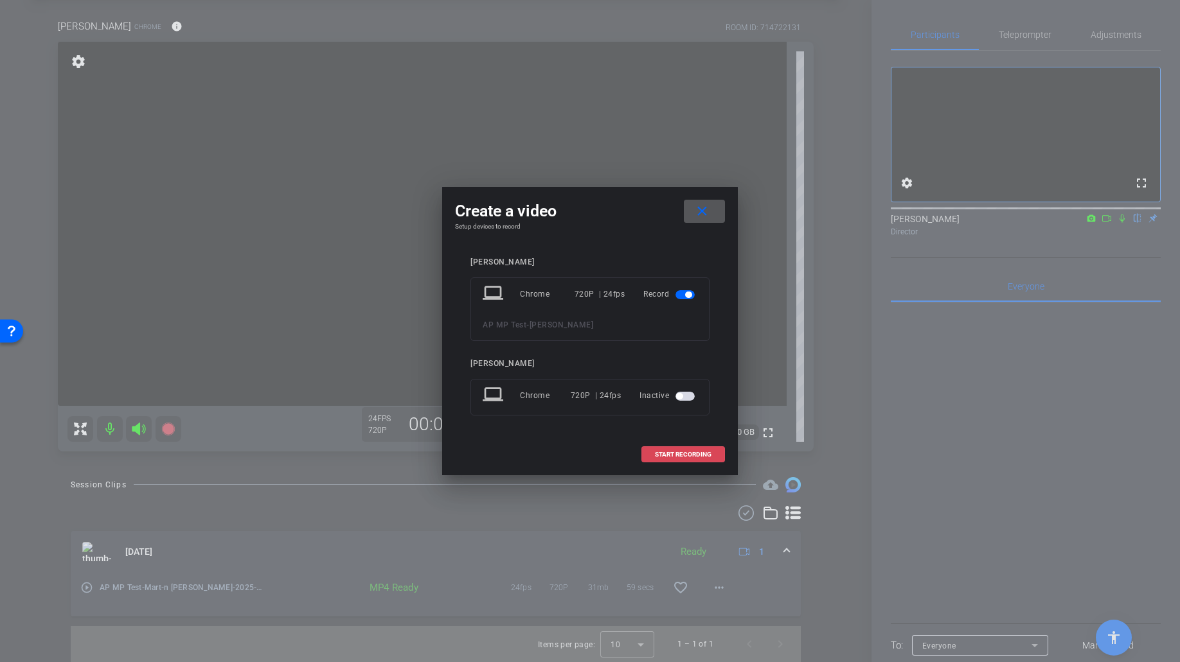
click at [680, 454] on span "START RECORDING" at bounding box center [683, 455] width 57 height 6
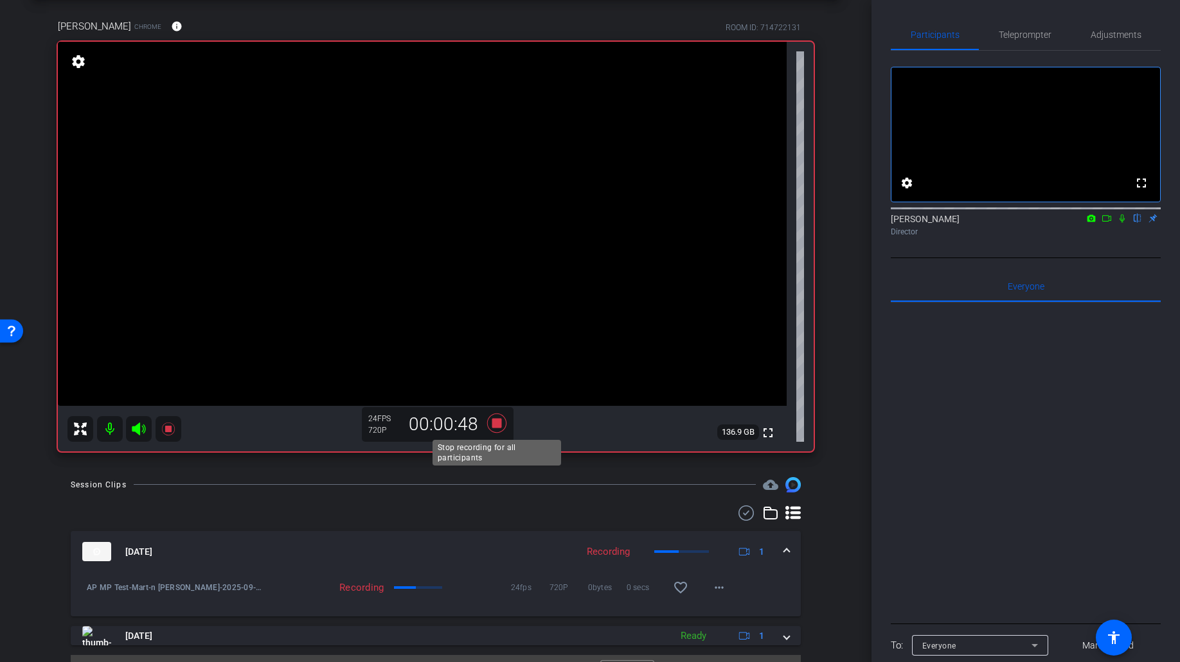
click at [494, 423] on icon at bounding box center [496, 423] width 19 height 19
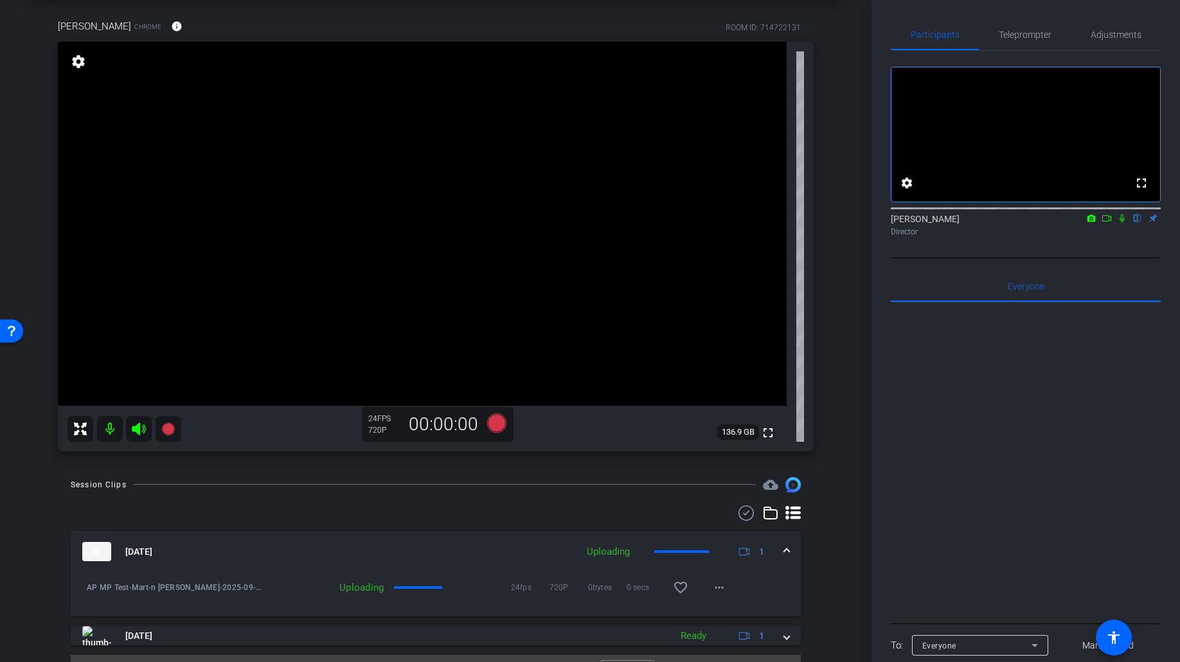
scroll to position [86, 0]
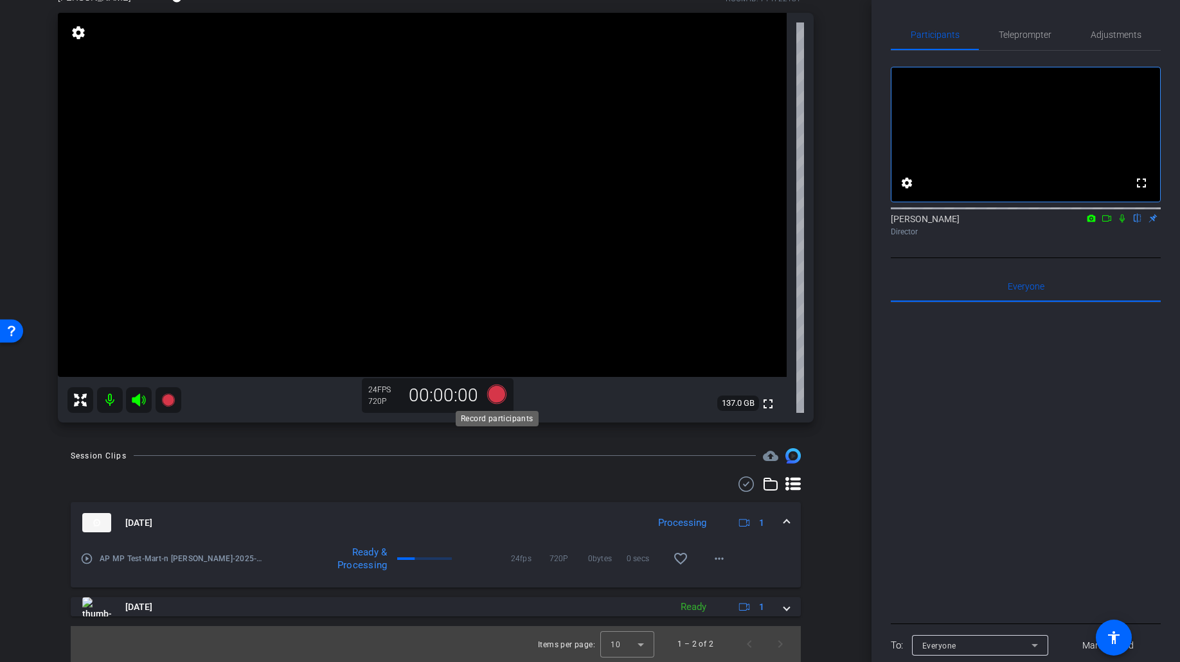
click at [494, 389] on icon at bounding box center [496, 394] width 19 height 19
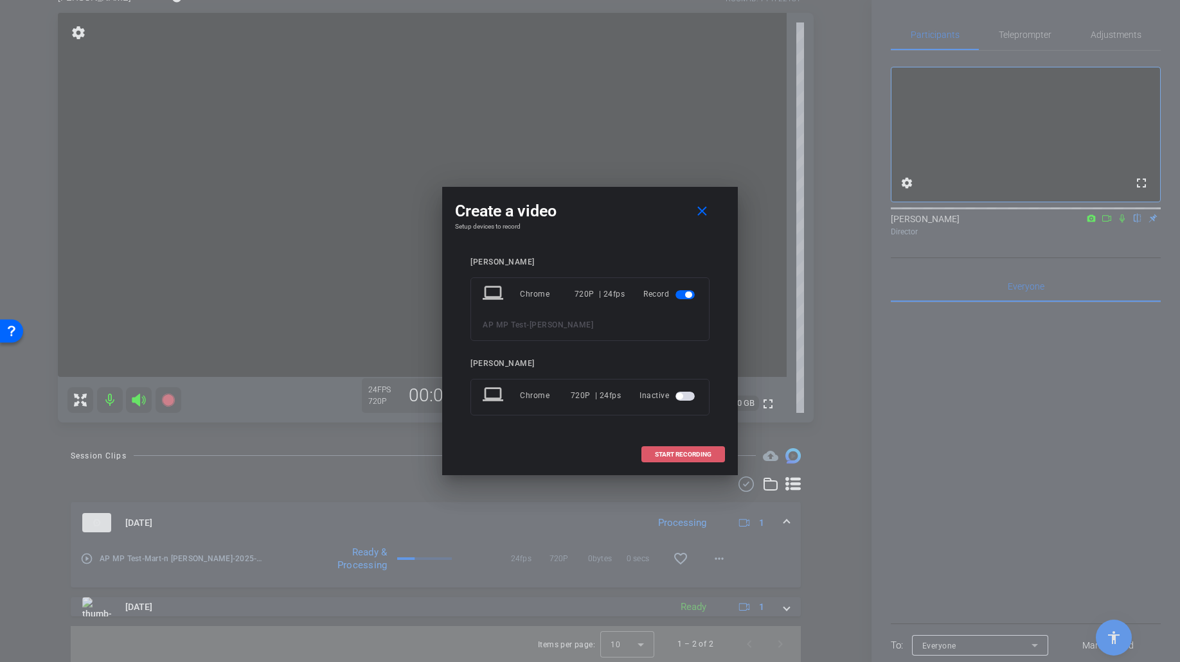
click at [679, 456] on span "START RECORDING" at bounding box center [683, 455] width 57 height 6
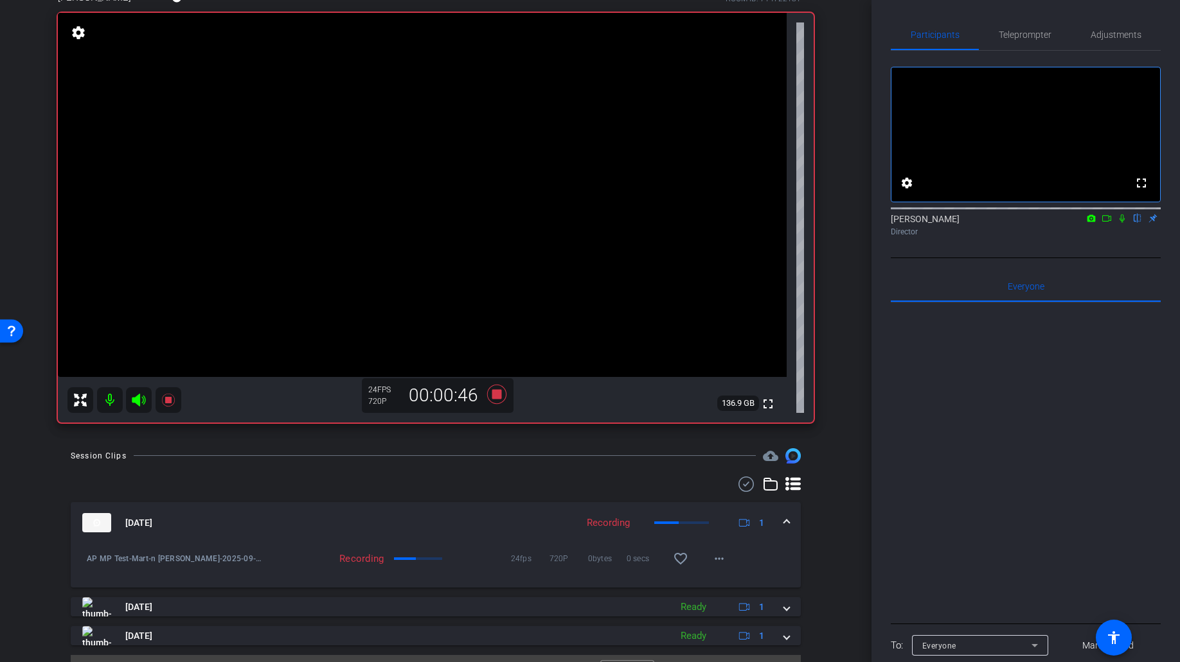
scroll to position [115, 0]
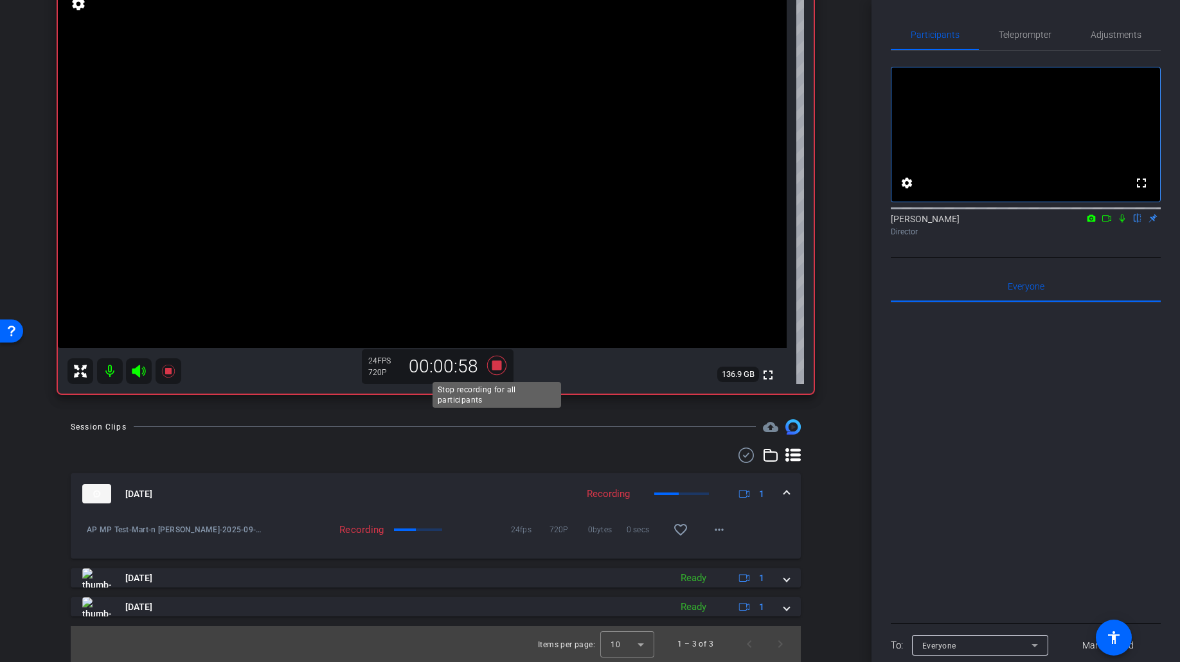
click at [502, 369] on icon at bounding box center [496, 365] width 31 height 23
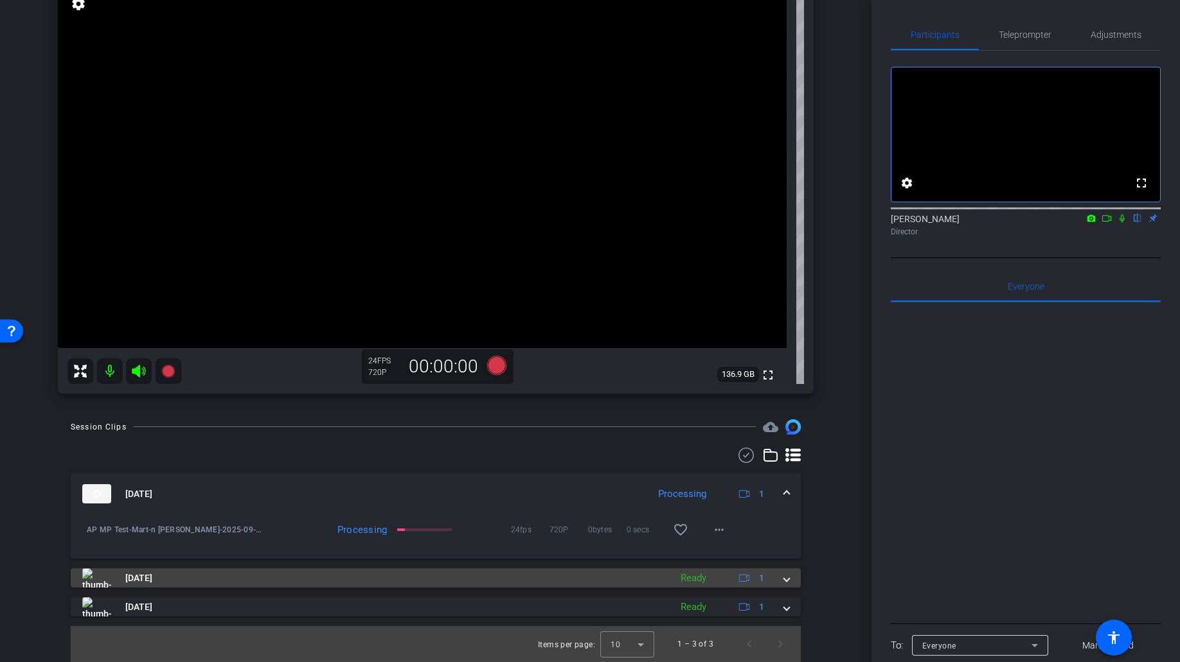
click at [788, 582] on span at bounding box center [786, 578] width 5 height 13
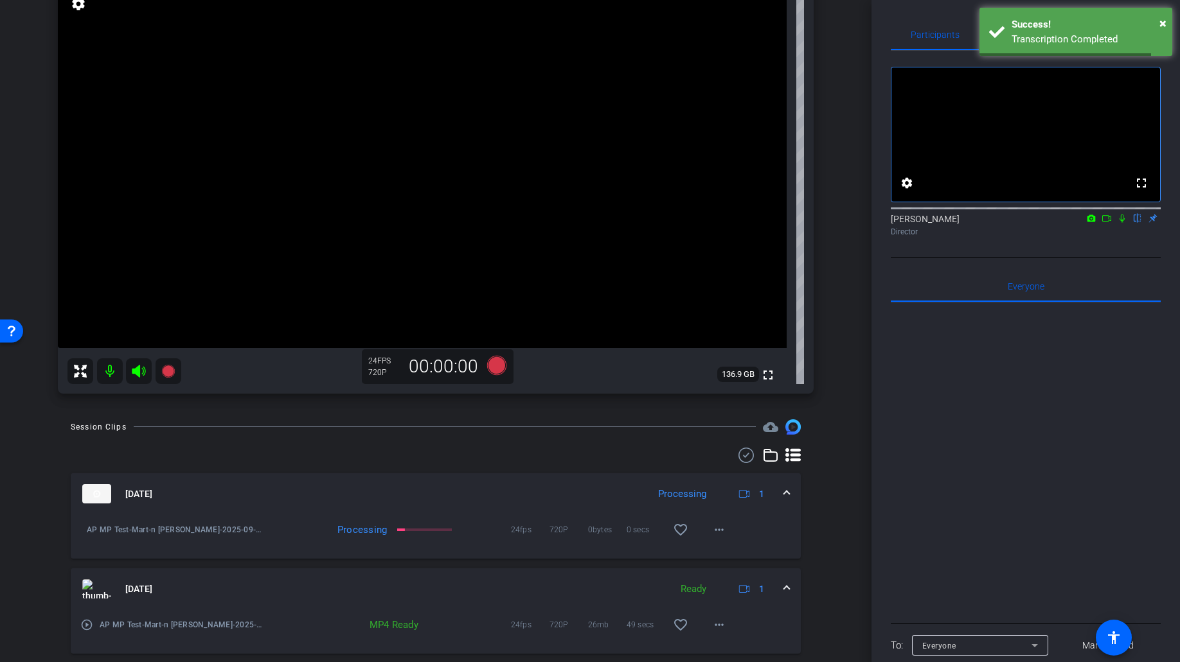
scroll to position [181, 0]
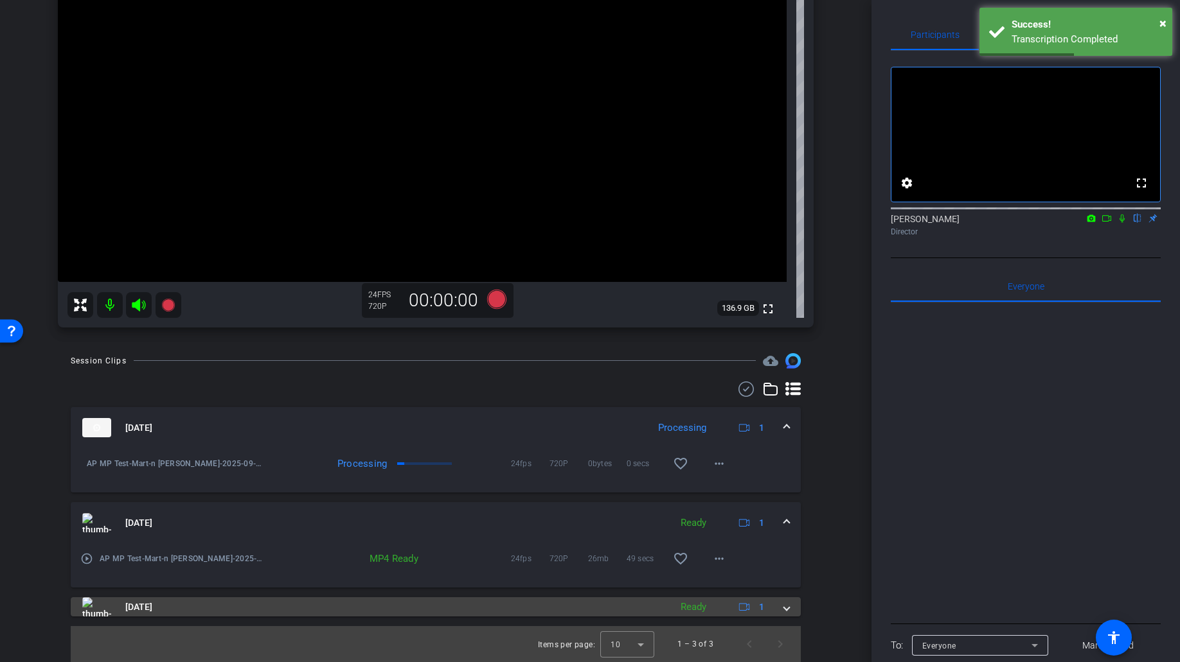
click at [95, 610] on img at bounding box center [96, 607] width 29 height 19
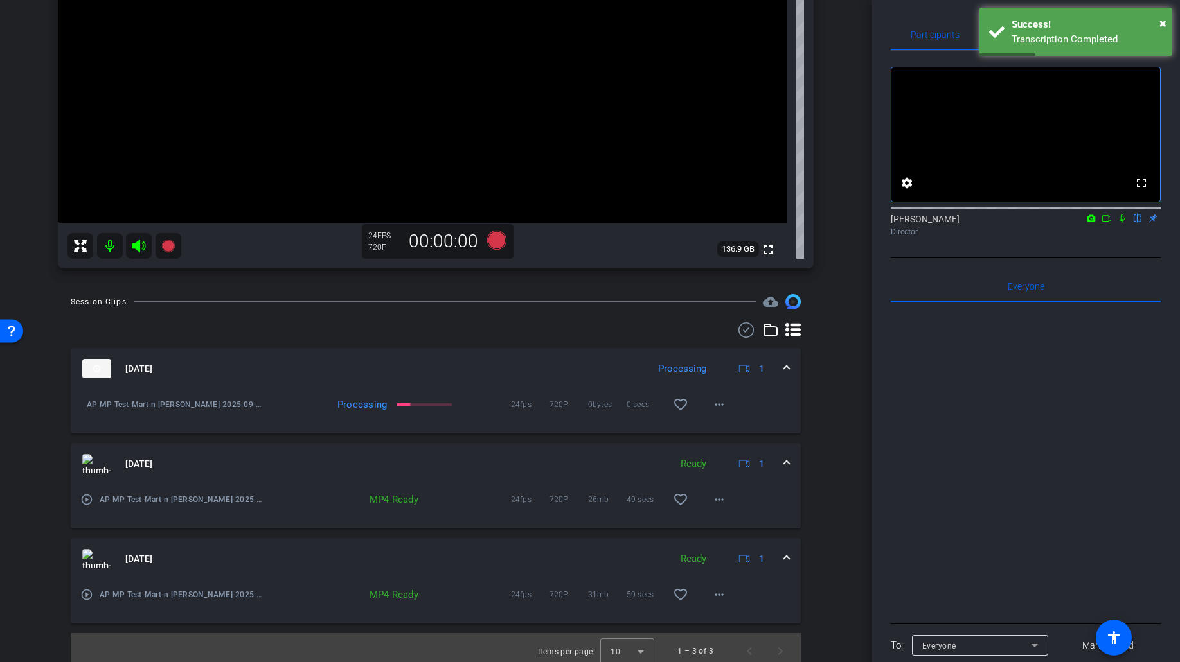
scroll to position [247, 0]
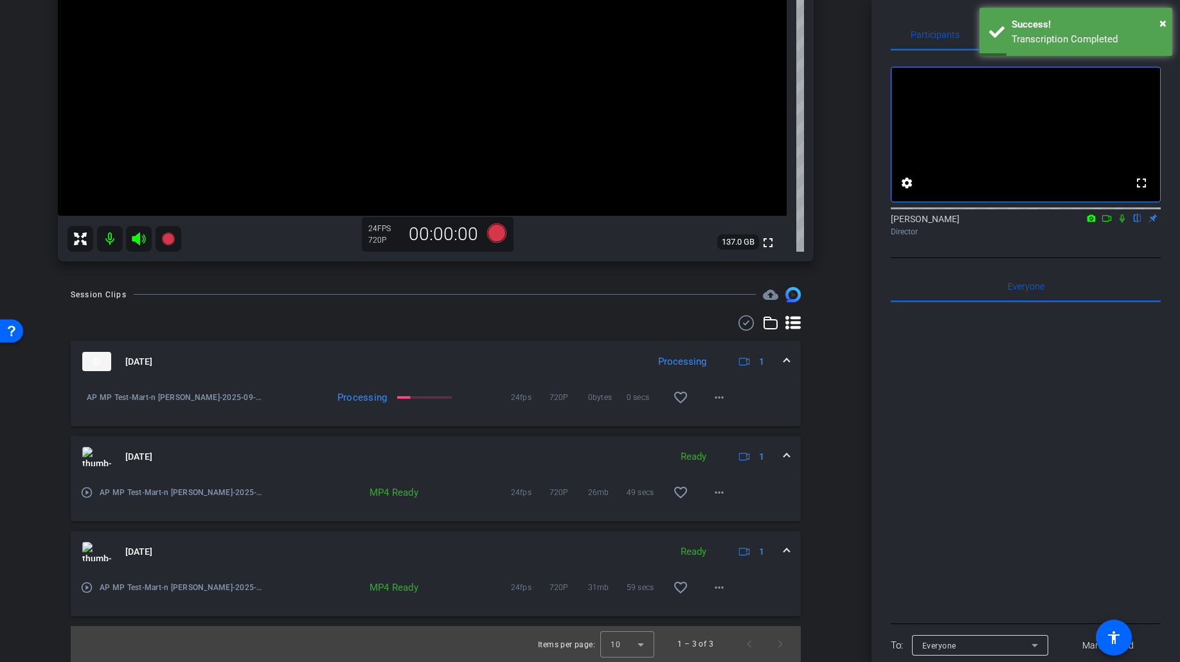
click at [87, 592] on mat-icon "play_circle_outline" at bounding box center [86, 588] width 13 height 13
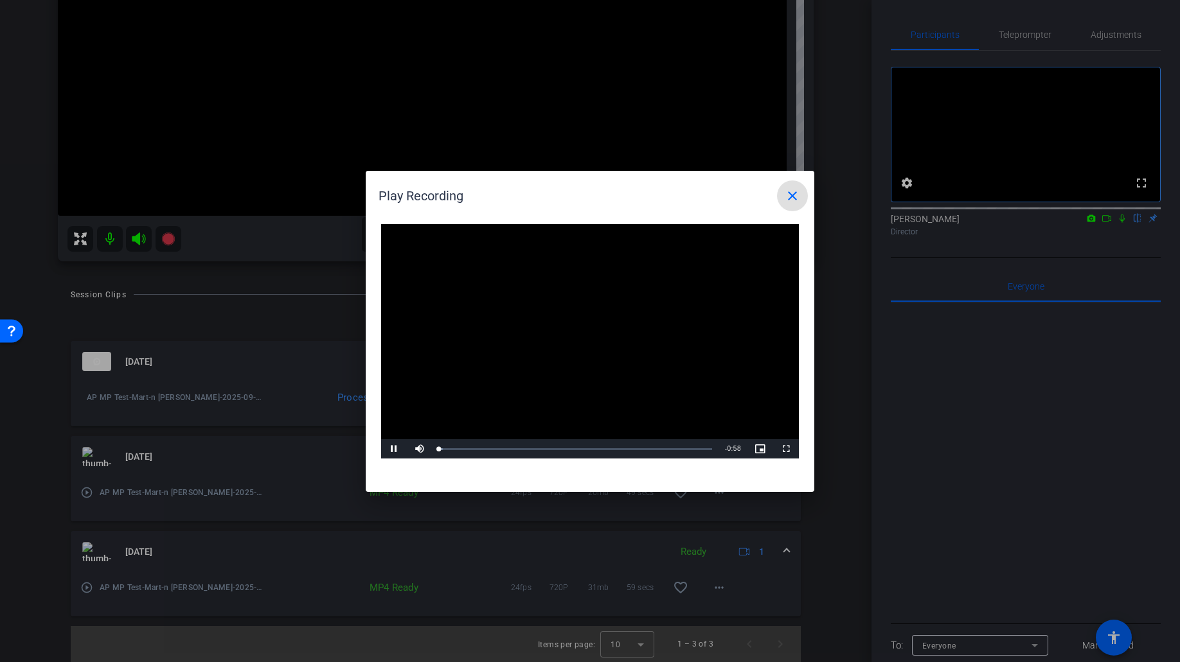
click at [566, 341] on video "Video Player" at bounding box center [590, 341] width 418 height 235
click at [398, 449] on span "Video Player" at bounding box center [394, 449] width 26 height 0
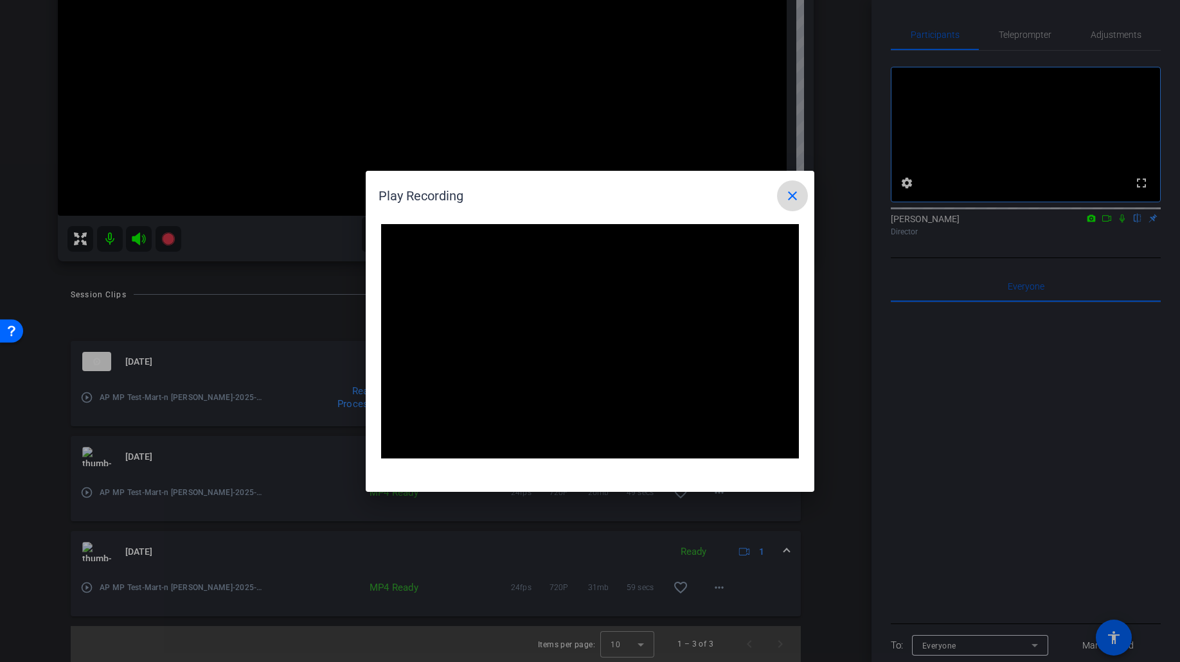
click at [794, 193] on mat-icon "close" at bounding box center [792, 195] width 15 height 15
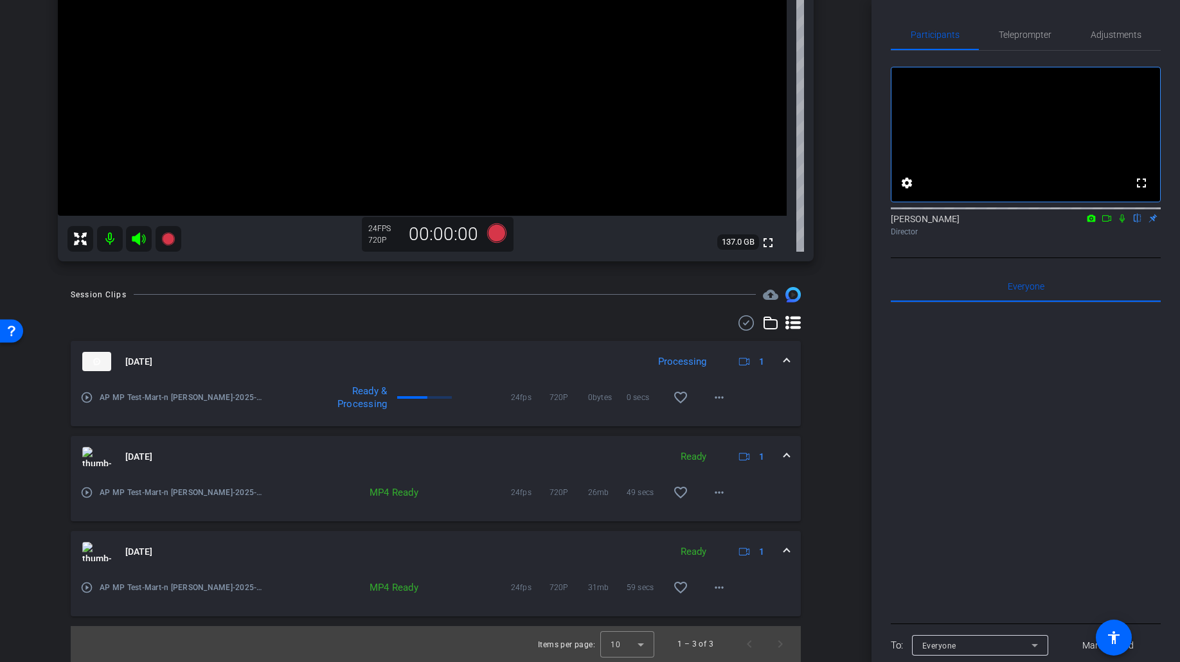
click at [94, 493] on div "play_circle_outline AP MP Test-Mart-n Padilla-2025-09-12-15-38-12-290-0" at bounding box center [172, 492] width 185 height 31
click at [87, 495] on mat-icon "play_circle_outline" at bounding box center [86, 492] width 13 height 13
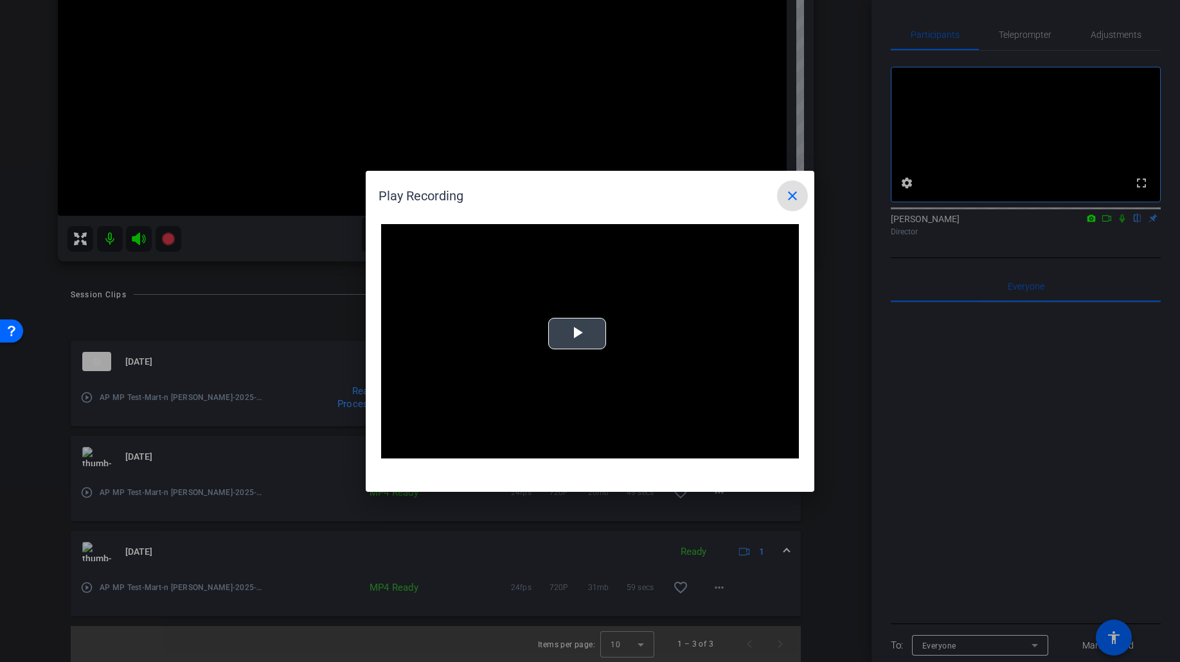
click at [577, 333] on span "Video Player" at bounding box center [577, 333] width 0 height 0
click at [792, 196] on mat-icon "close" at bounding box center [792, 195] width 15 height 15
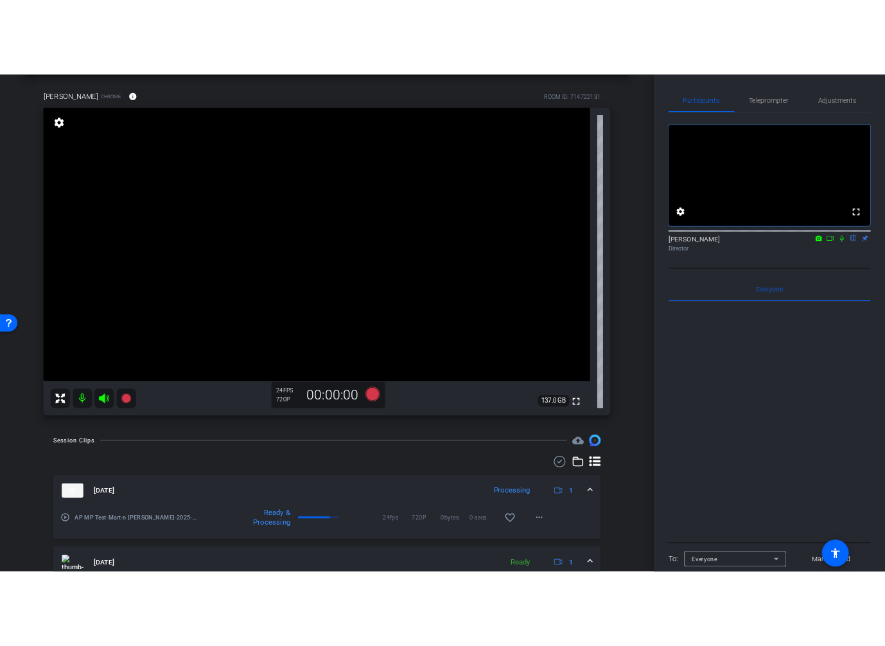
scroll to position [0, 0]
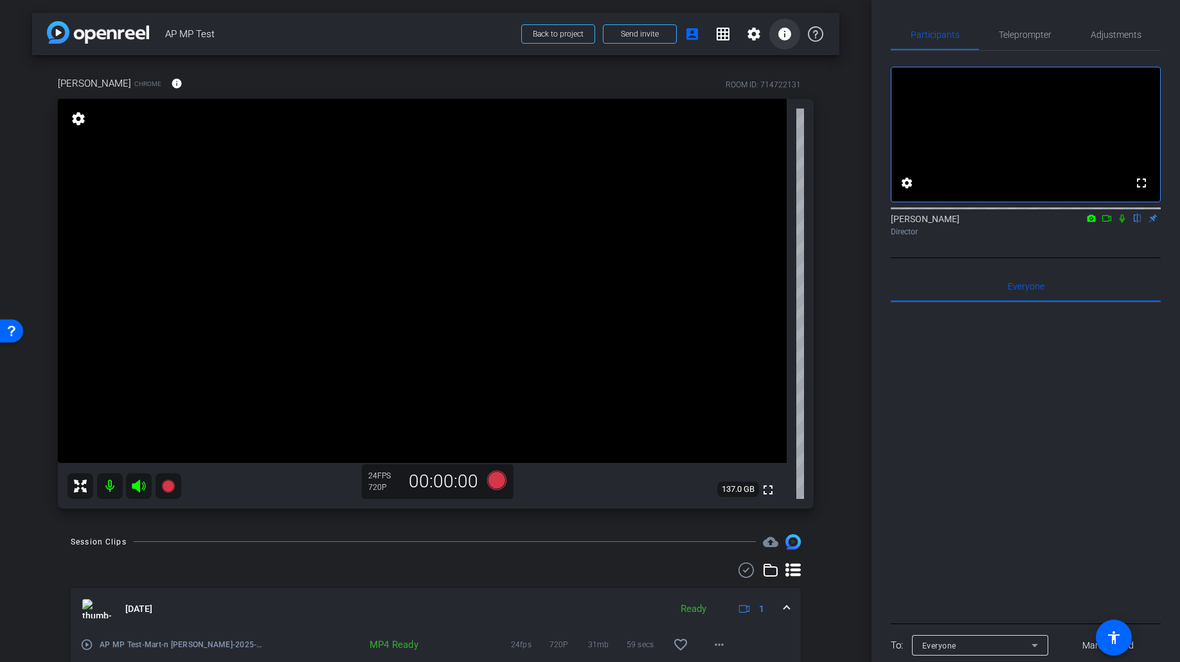
click at [785, 37] on mat-icon "info" at bounding box center [784, 33] width 15 height 15
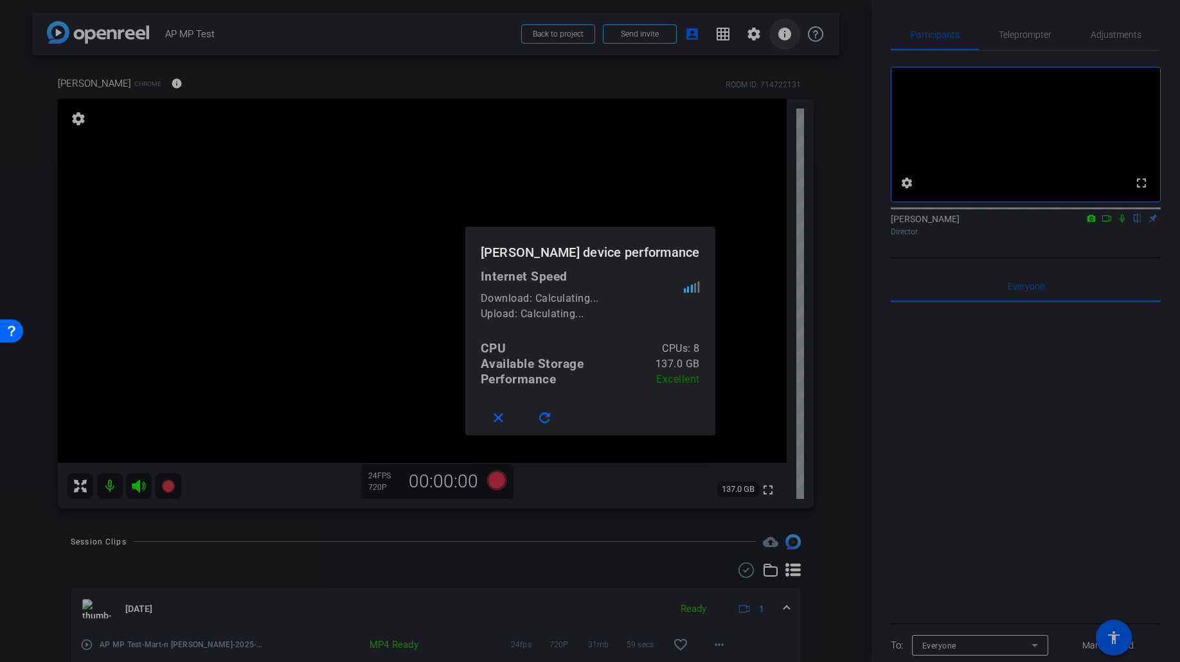
click at [785, 37] on div at bounding box center [590, 331] width 1180 height 662
